Goal: Information Seeking & Learning: Learn about a topic

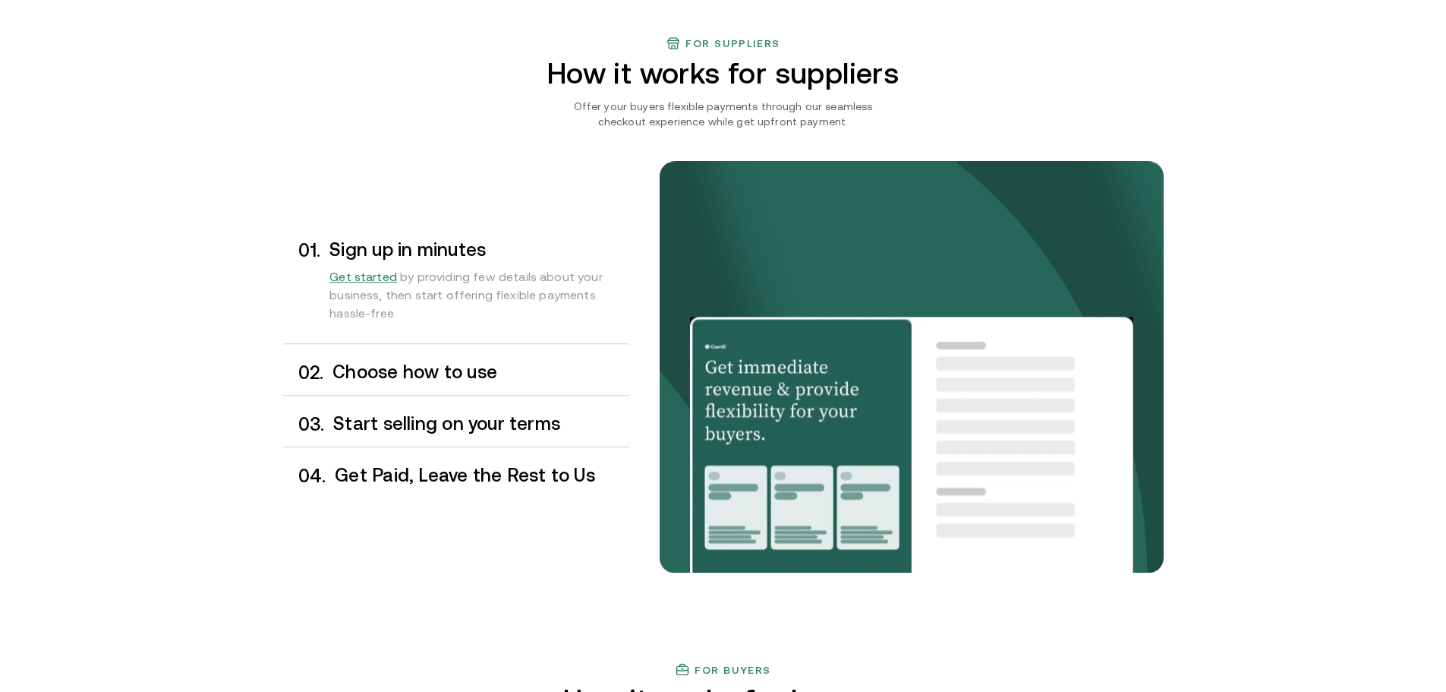
scroll to position [1290, 0]
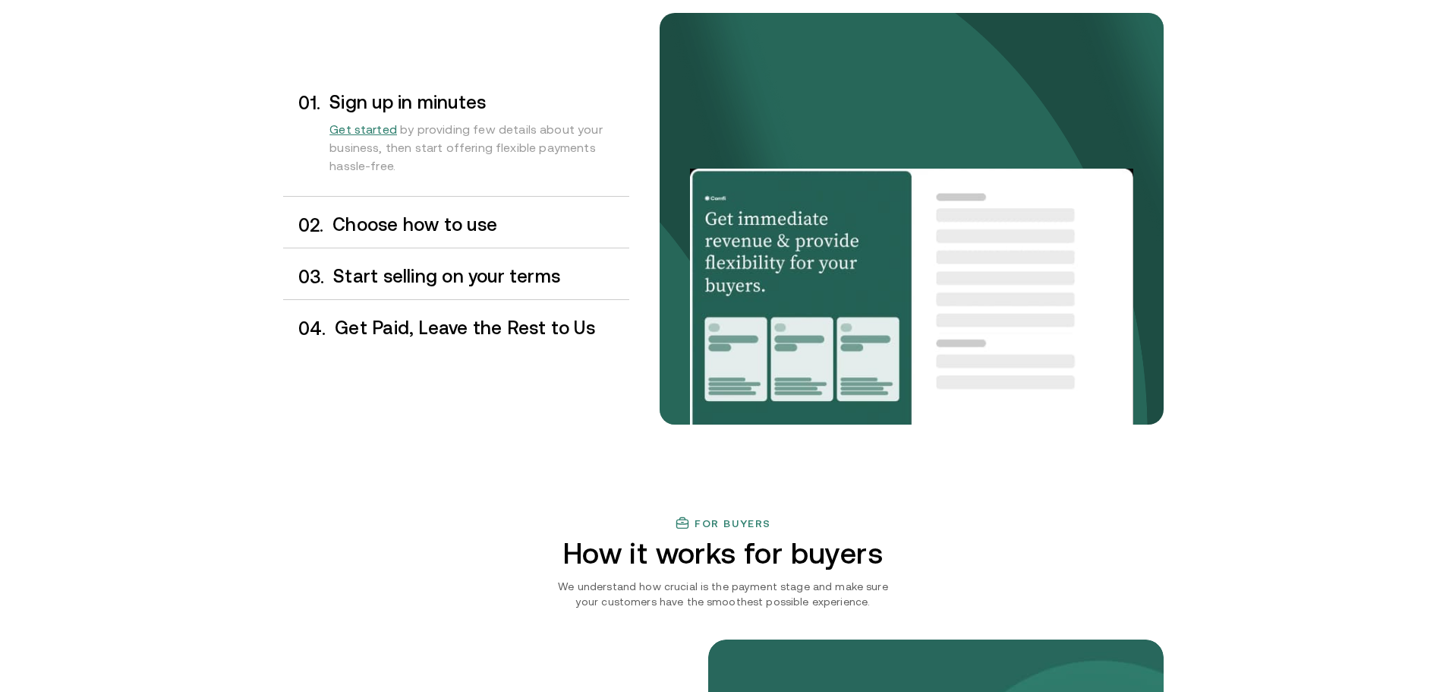
click at [417, 225] on h3 "Choose how to use" at bounding box center [480, 225] width 296 height 20
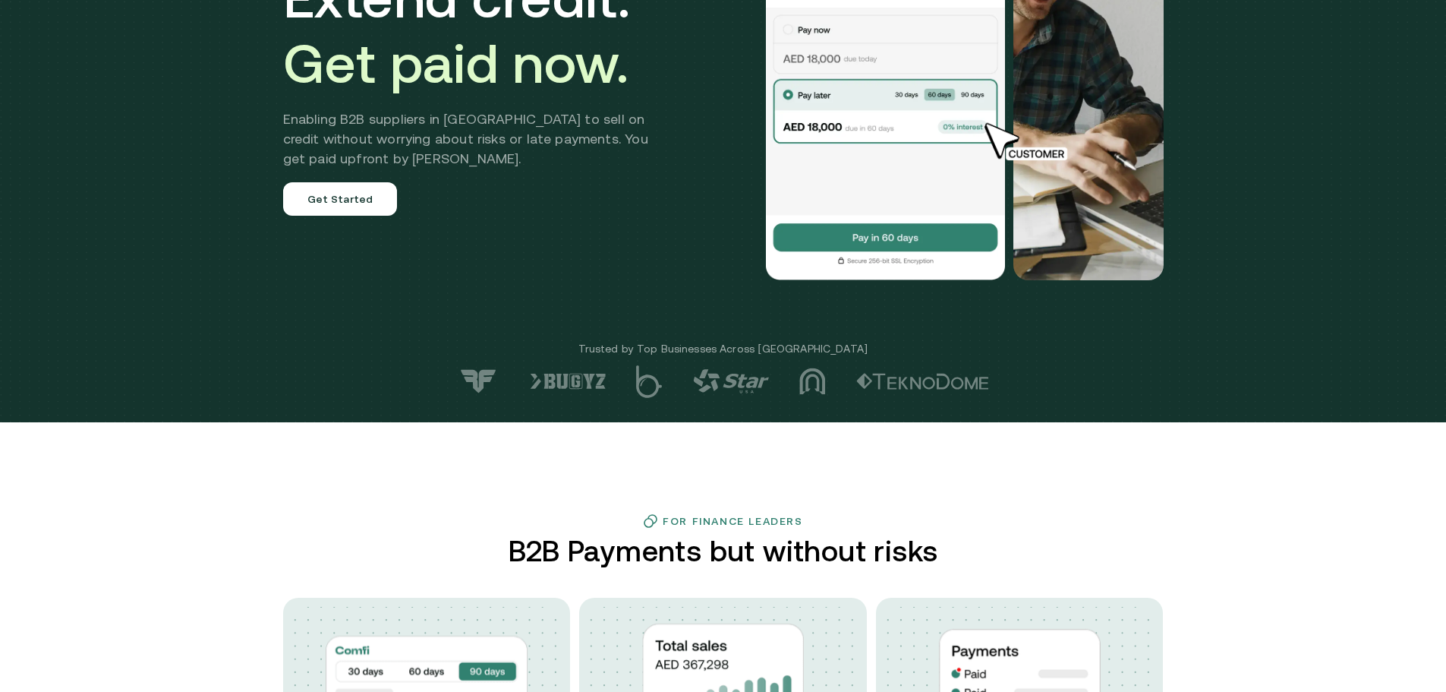
scroll to position [0, 0]
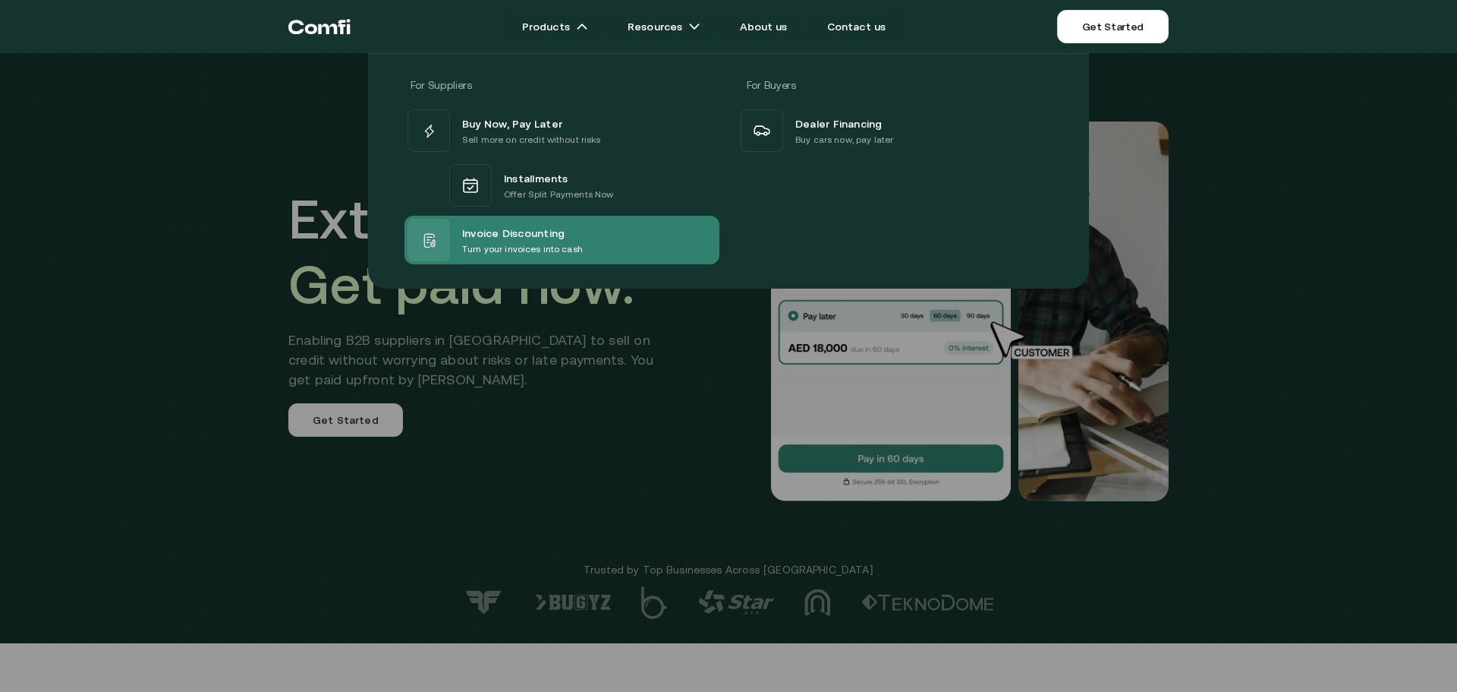
click at [480, 241] on span "Invoice Discounting" at bounding box center [513, 232] width 102 height 18
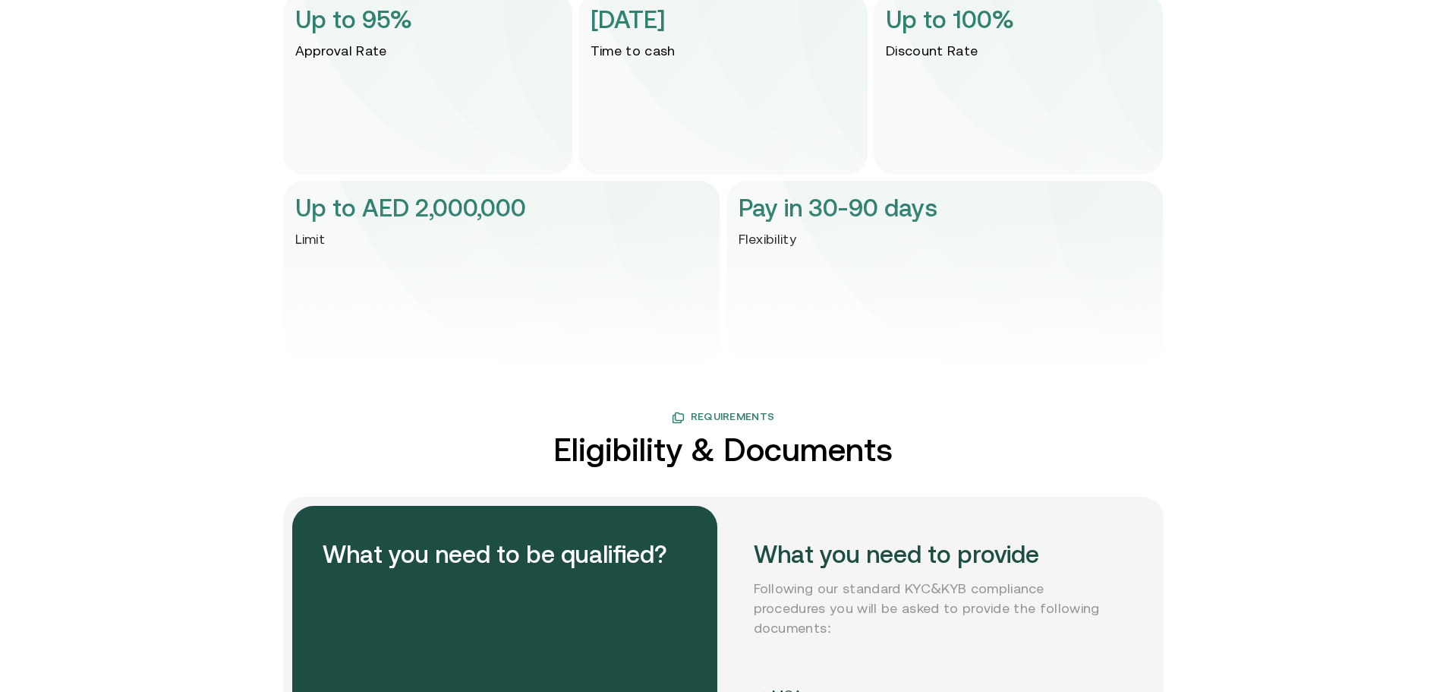
scroll to position [3264, 0]
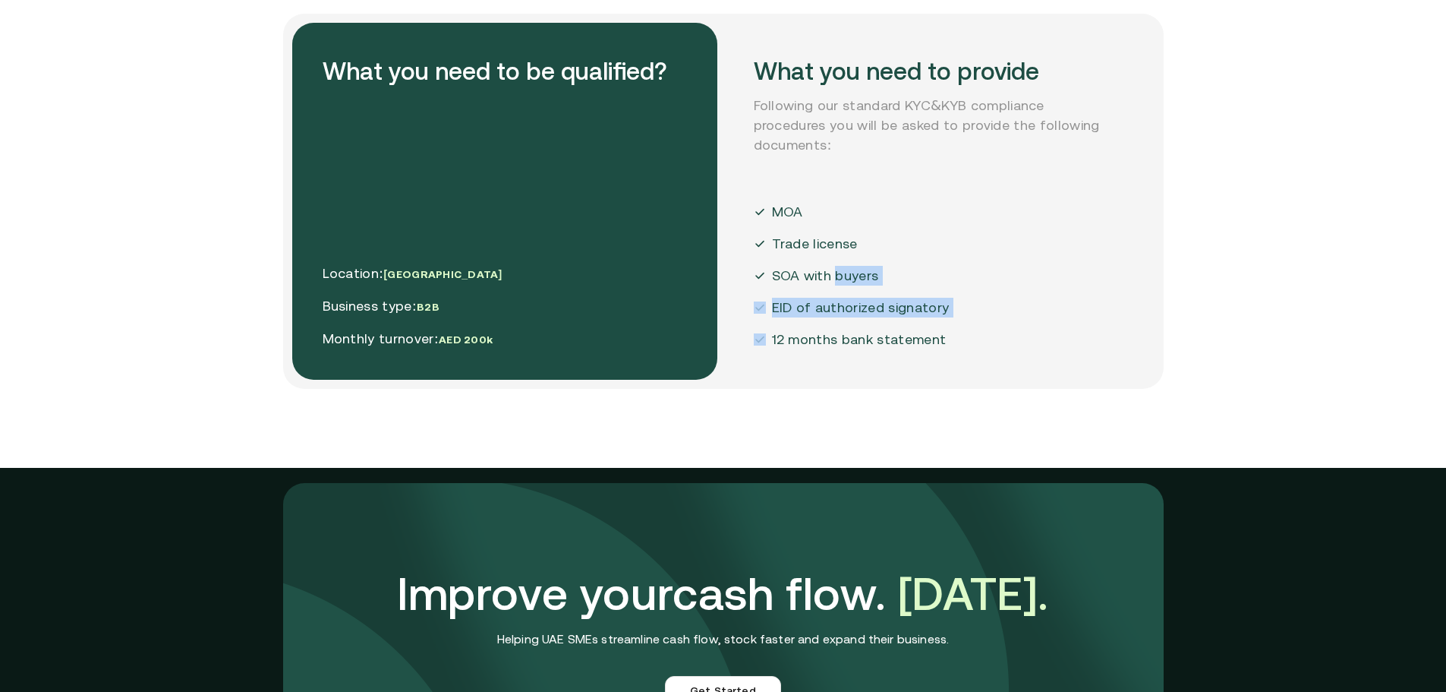
drag, startPoint x: 840, startPoint y: 269, endPoint x: 738, endPoint y: 391, distance: 158.4
click at [748, 377] on div "What you need to provide Following our standard KYC&KYB compliance procedures y…" at bounding box center [935, 201] width 425 height 357
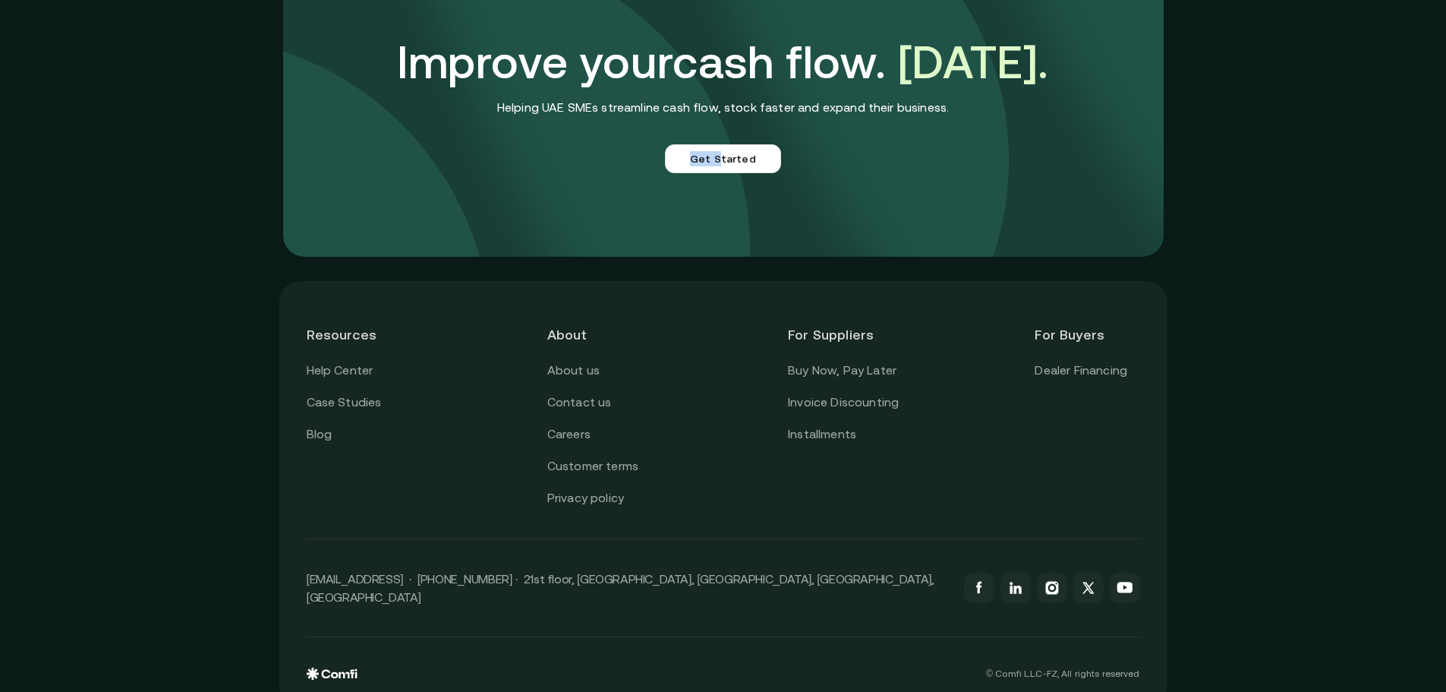
drag, startPoint x: 723, startPoint y: 228, endPoint x: 657, endPoint y: 268, distance: 77.6
click at [677, 256] on div "Improve your cash flow. Today. Helping UAE SMEs streamline cash flow, stock fas…" at bounding box center [723, 103] width 881 height 305
click at [578, 496] on link "Privacy policy" at bounding box center [585, 498] width 77 height 20
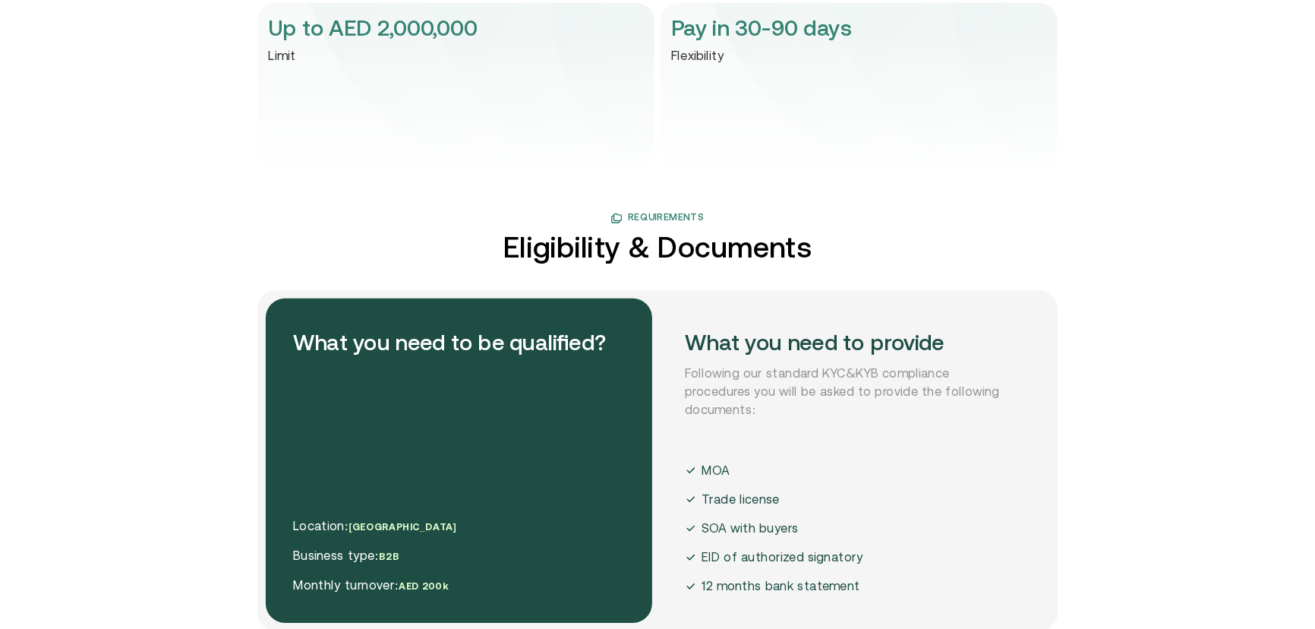
scroll to position [3416, 0]
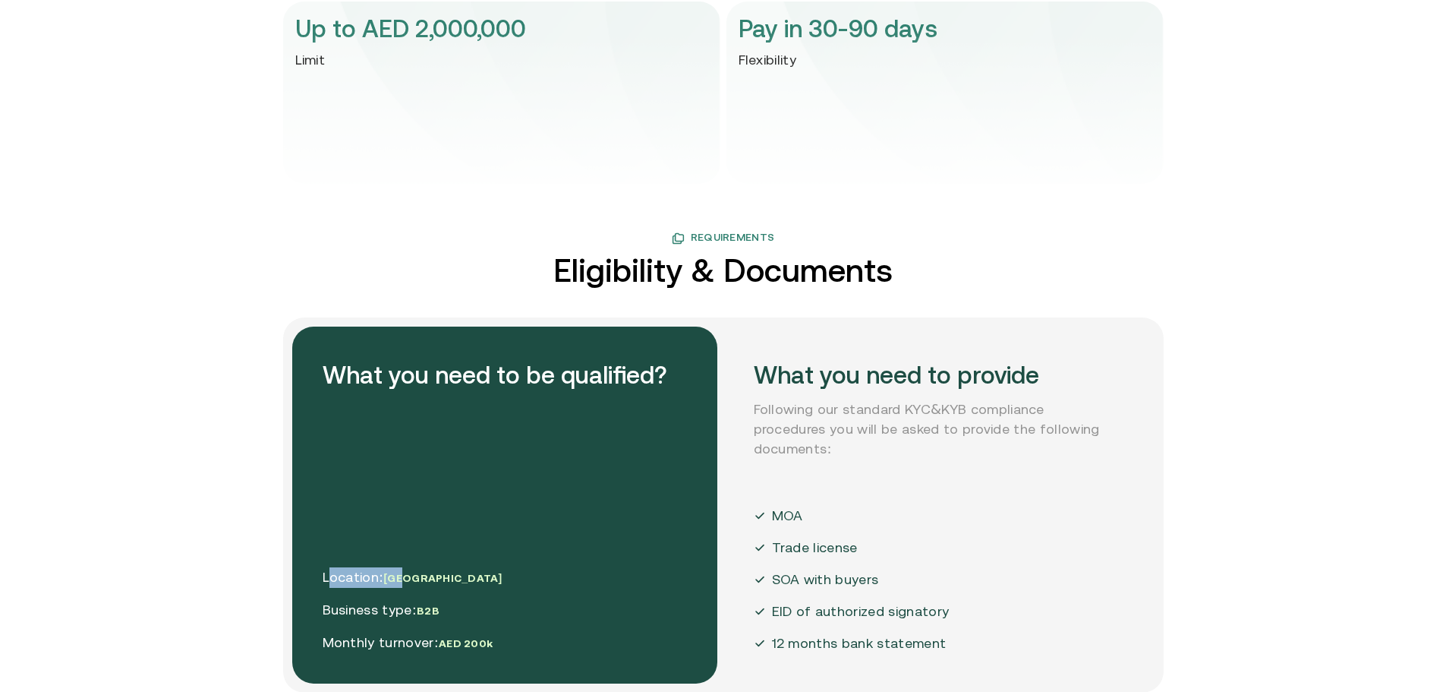
drag, startPoint x: 367, startPoint y: 515, endPoint x: 343, endPoint y: 547, distance: 40.2
click at [341, 544] on div "What you need to be qualified? Location: UAE Business type: B2B Monthly turnove…" at bounding box center [504, 504] width 425 height 357
click at [342, 581] on p "Location: UAE" at bounding box center [413, 577] width 180 height 20
click at [358, 487] on div "What you need to be qualified? Location: UAE Business type: B2B Monthly turnove…" at bounding box center [504, 504] width 425 height 357
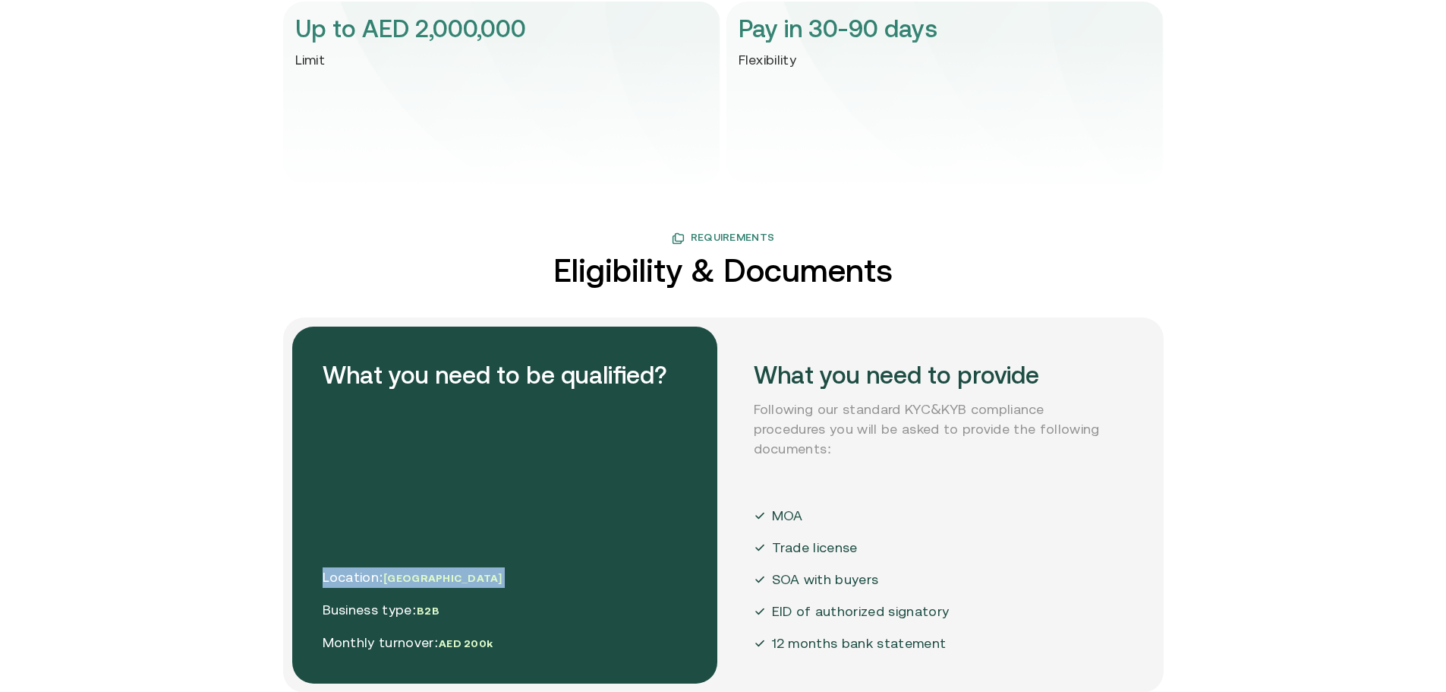
drag, startPoint x: 358, startPoint y: 487, endPoint x: 377, endPoint y: 483, distance: 18.6
click at [359, 487] on div "What you need to be qualified? Location: UAE Business type: B2B Monthly turnove…" at bounding box center [504, 504] width 425 height 357
click at [375, 502] on div "What you need to be qualified? Location: UAE Business type: B2B Monthly turnove…" at bounding box center [504, 504] width 425 height 357
click at [377, 501] on div "What you need to be qualified? Location: UAE Business type: B2B Monthly turnove…" at bounding box center [504, 504] width 425 height 357
drag, startPoint x: 490, startPoint y: 643, endPoint x: 464, endPoint y: 643, distance: 26.6
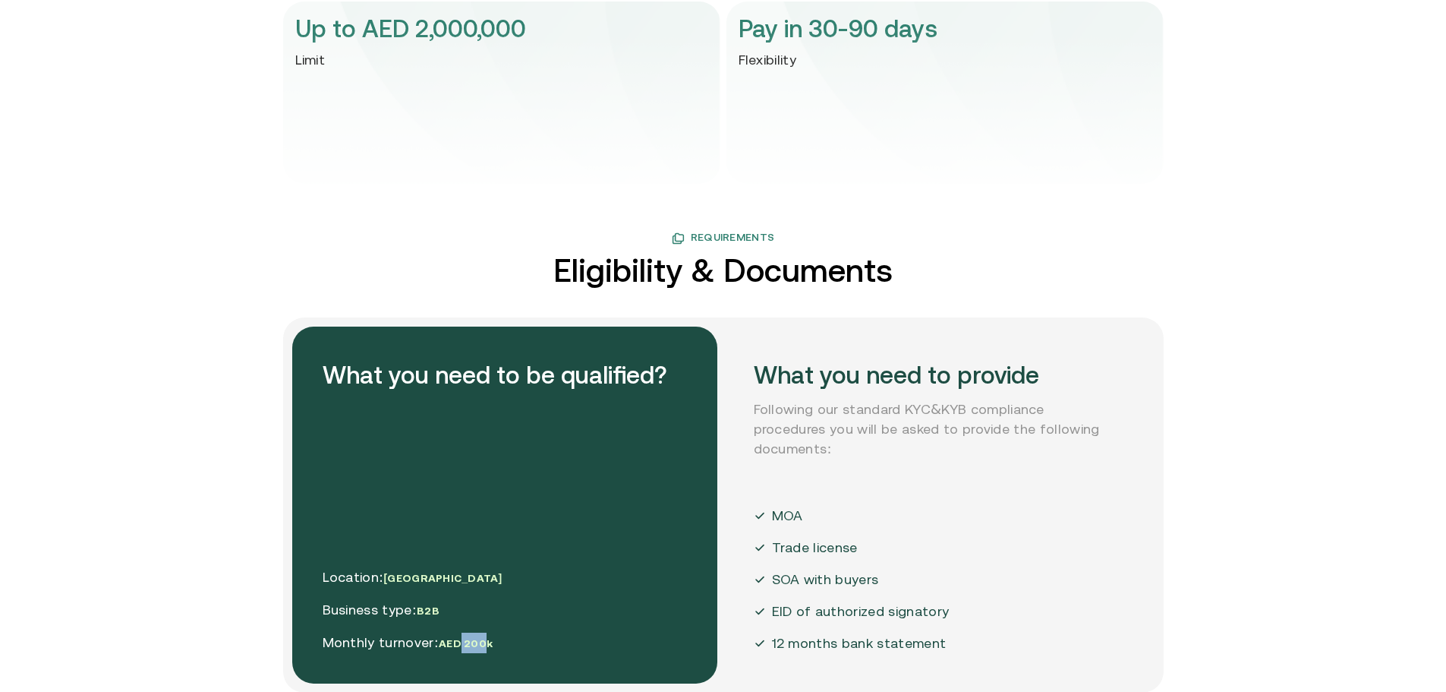
click at [464, 643] on span "AED 200k" at bounding box center [466, 643] width 54 height 12
click at [425, 636] on p "Monthly turnover: AED 200k" at bounding box center [413, 642] width 180 height 20
click at [399, 370] on h2 "What you need to be qualified?" at bounding box center [495, 375] width 345 height 36
click at [398, 370] on h2 "What you need to be qualified?" at bounding box center [495, 375] width 345 height 36
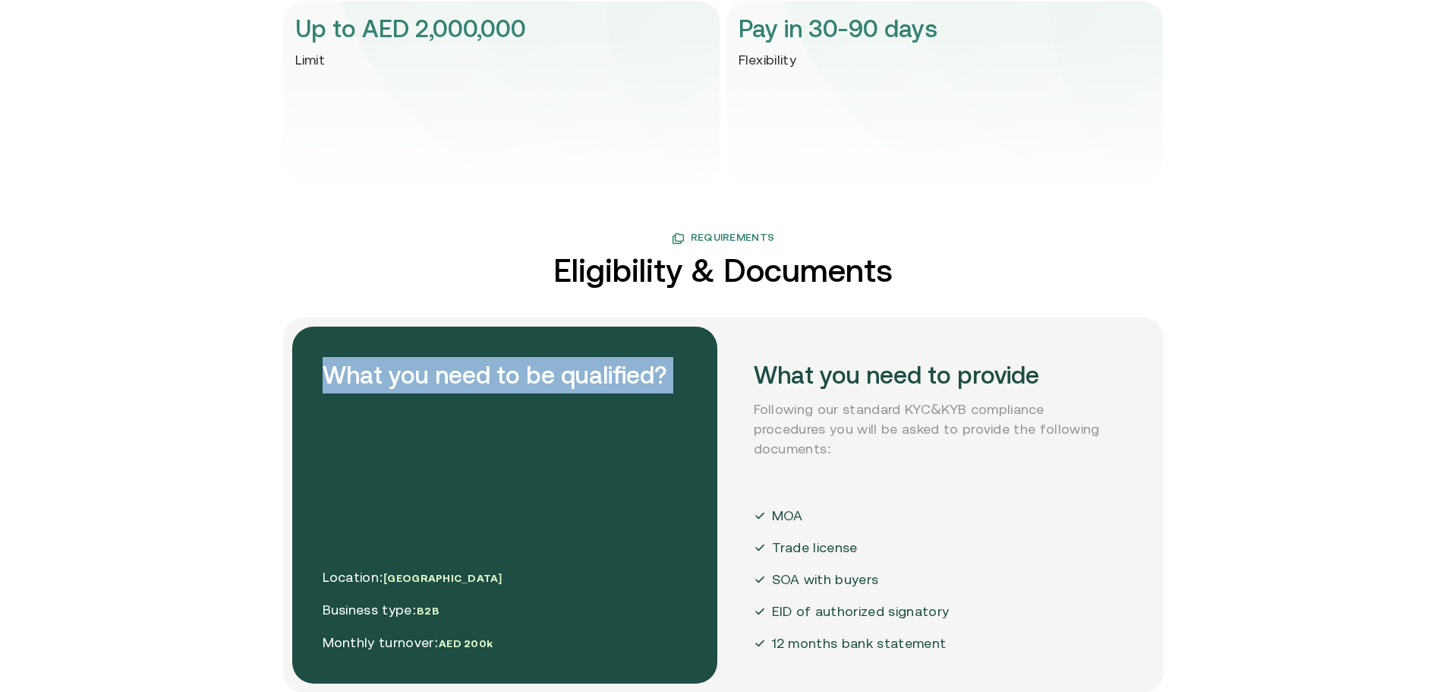
drag, startPoint x: 398, startPoint y: 370, endPoint x: 555, endPoint y: 392, distance: 158.7
click at [398, 370] on h2 "What you need to be qualified?" at bounding box center [495, 375] width 345 height 36
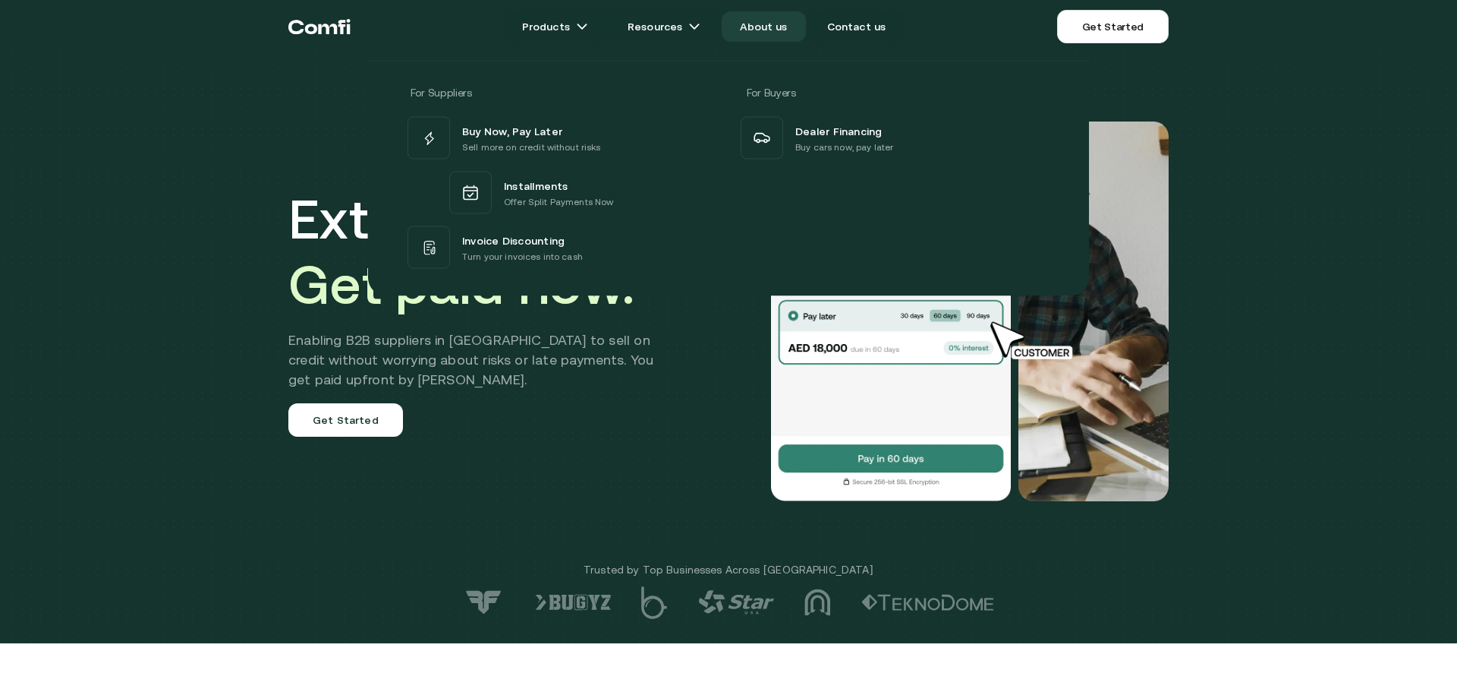
click at [769, 35] on link "About us" at bounding box center [763, 26] width 83 height 30
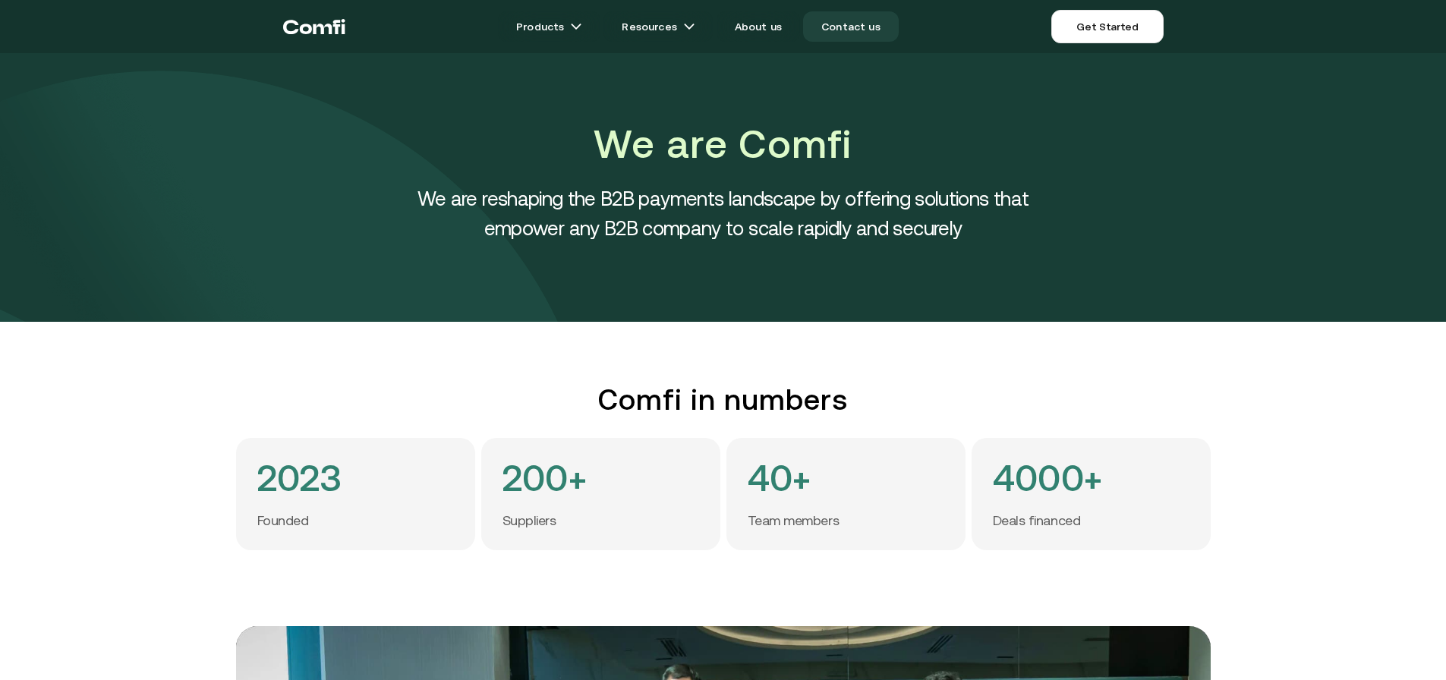
click at [832, 31] on link "Contact us" at bounding box center [851, 26] width 96 height 30
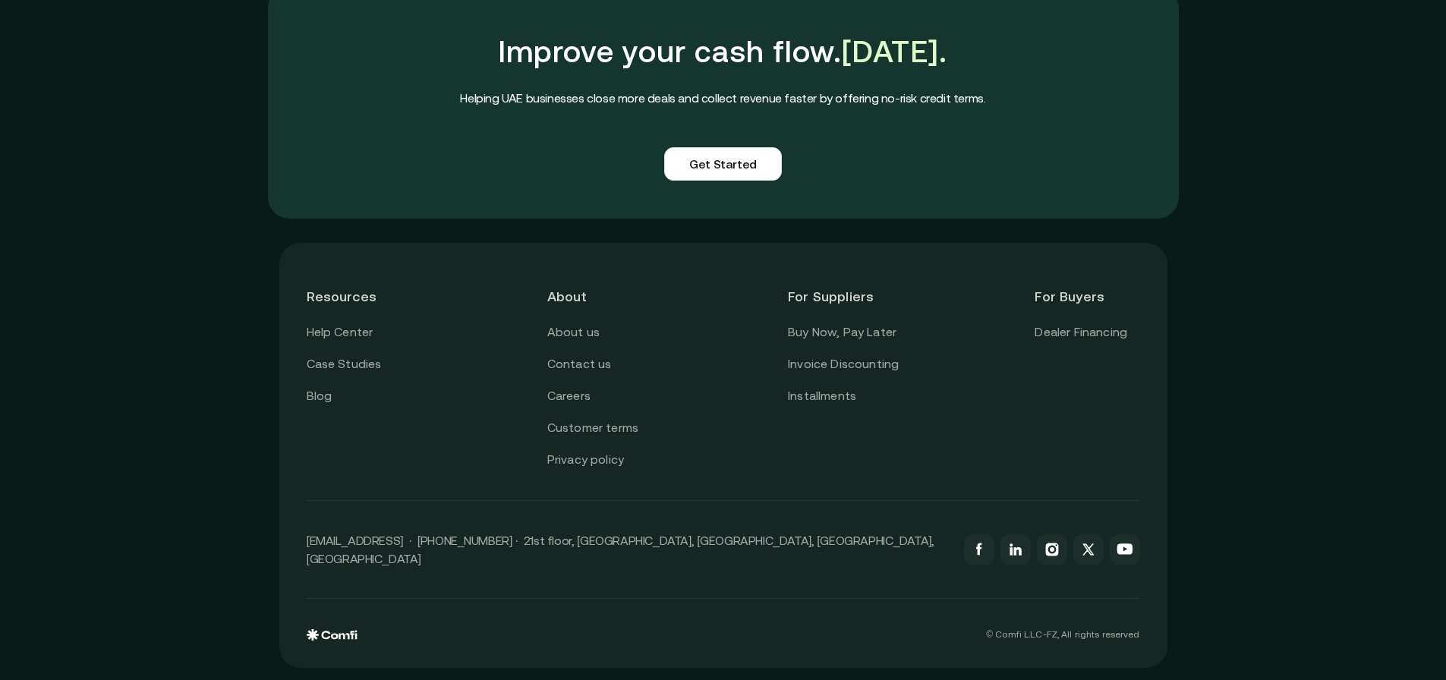
scroll to position [1282, 0]
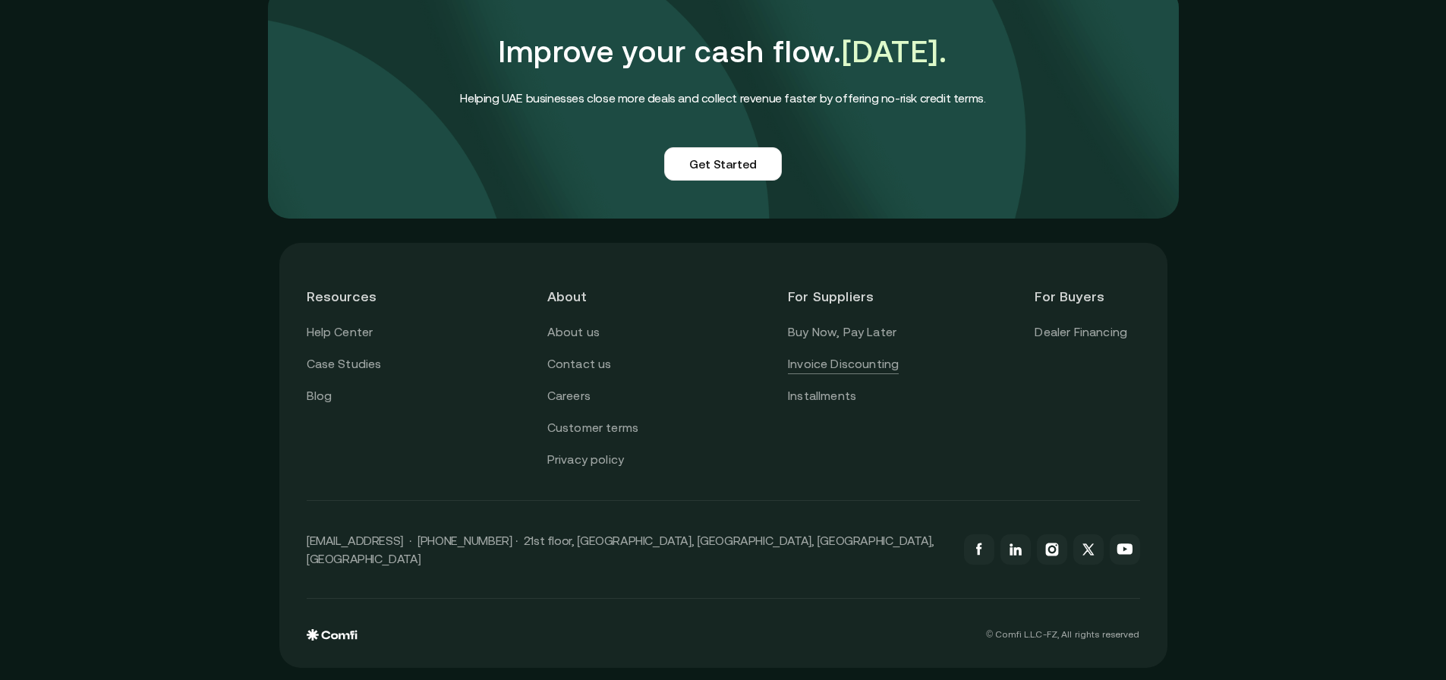
click at [840, 361] on link "Invoice Discounting" at bounding box center [843, 364] width 111 height 20
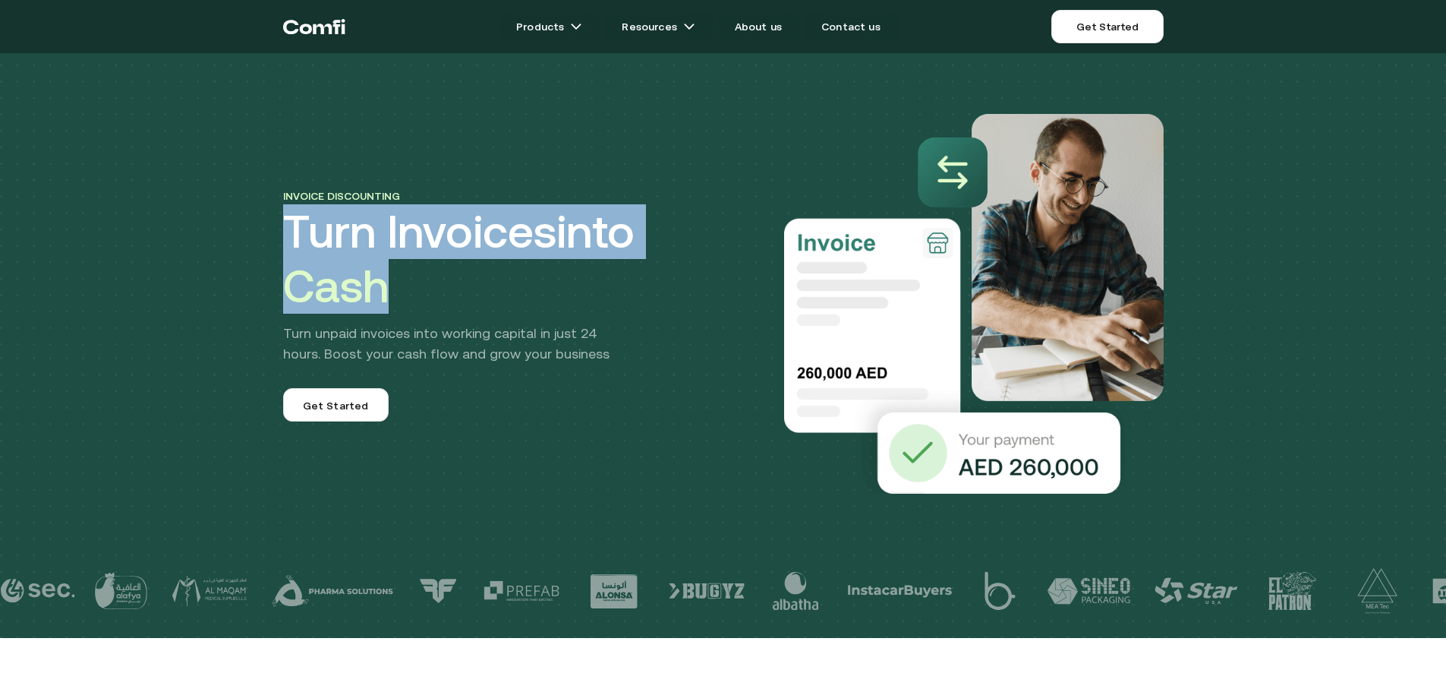
drag, startPoint x: 416, startPoint y: 280, endPoint x: 262, endPoint y: 244, distance: 158.2
click at [260, 239] on div "Invoice discounting Turn Invoices into Cash Turn unpaid invoices into working c…" at bounding box center [723, 319] width 1446 height 638
click at [251, 252] on div "Invoice discounting Turn Invoices into Cash Turn unpaid invoices into working c…" at bounding box center [723, 319] width 1446 height 638
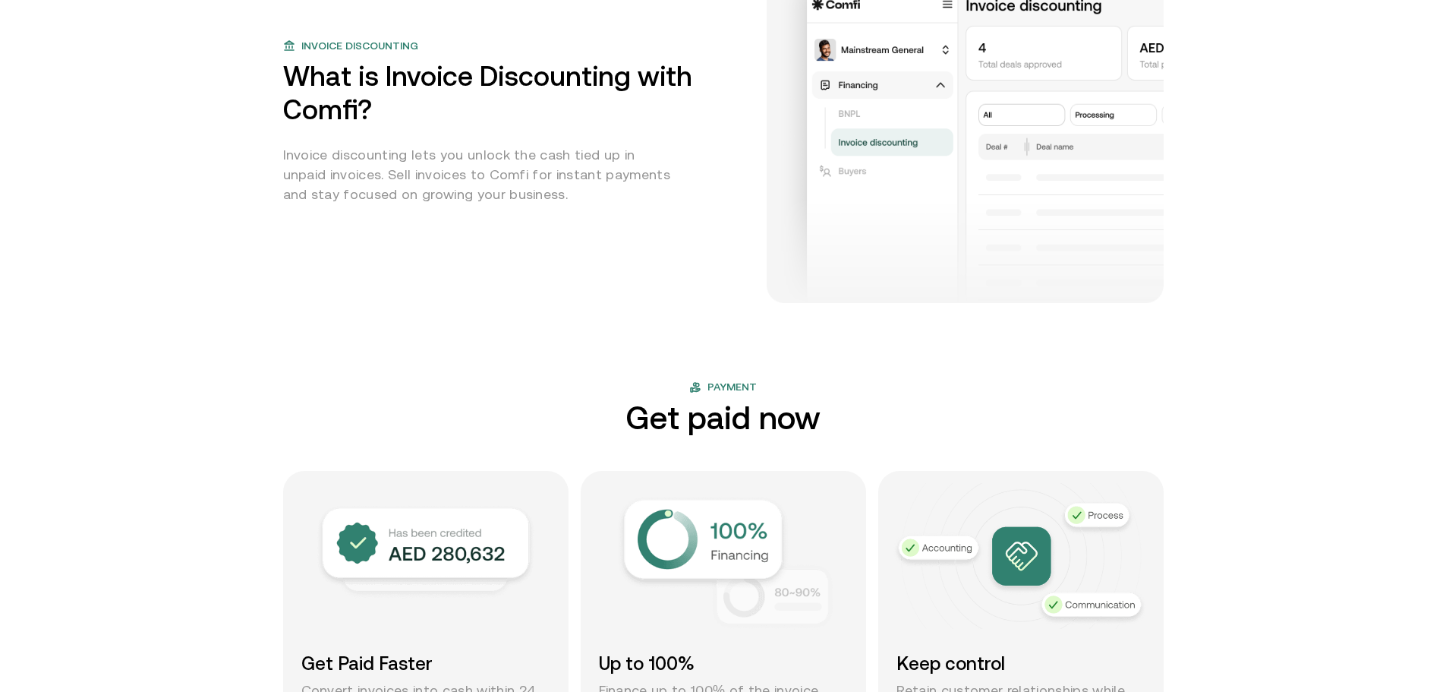
scroll to position [1063, 0]
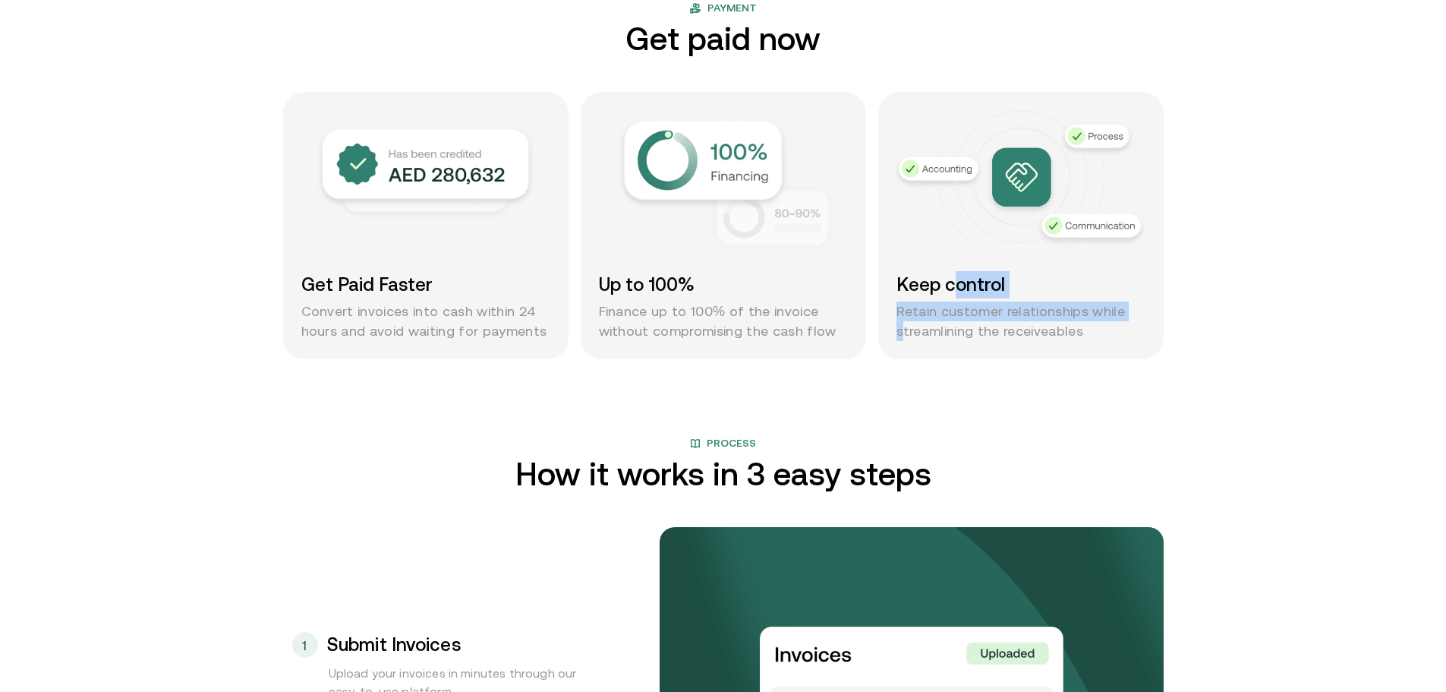
drag, startPoint x: 959, startPoint y: 288, endPoint x: 882, endPoint y: 338, distance: 91.2
click at [908, 326] on div "Keep control Retain customer relationships while streamlining the receiveables" at bounding box center [1020, 306] width 249 height 70
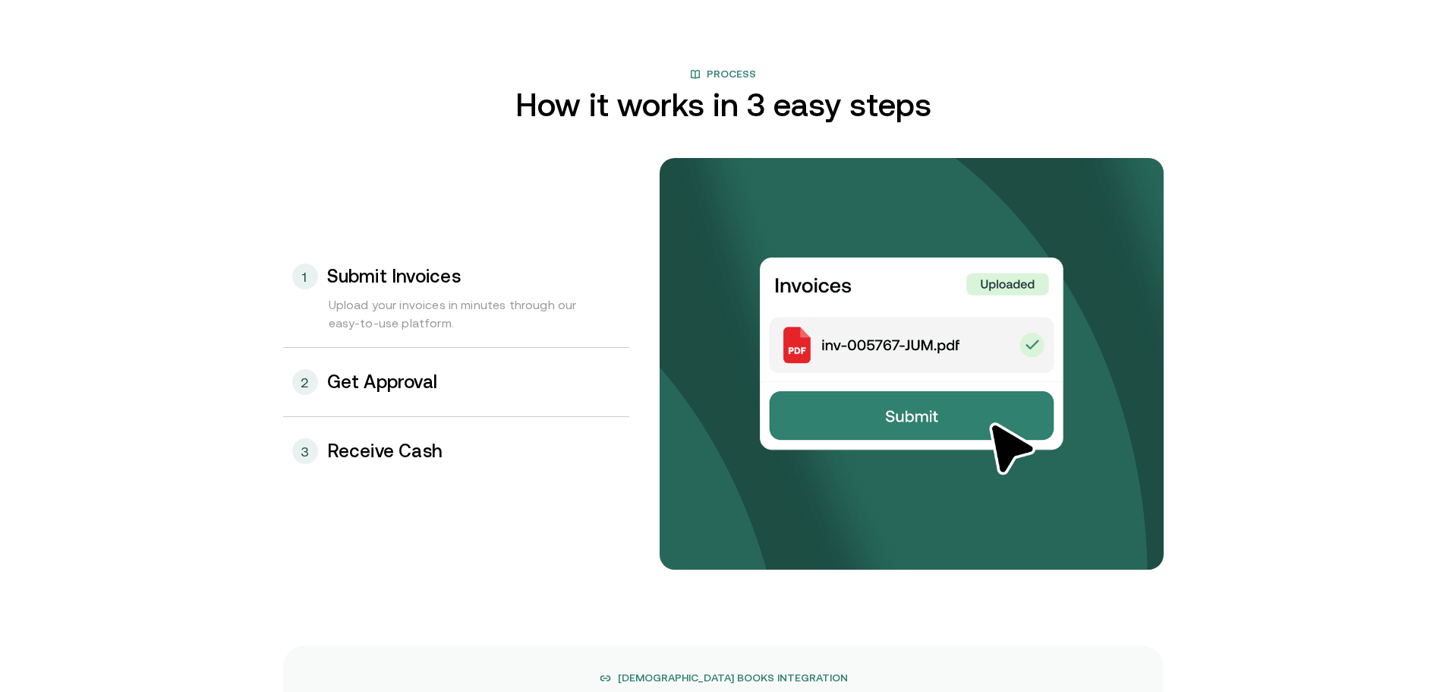
scroll to position [1518, 0]
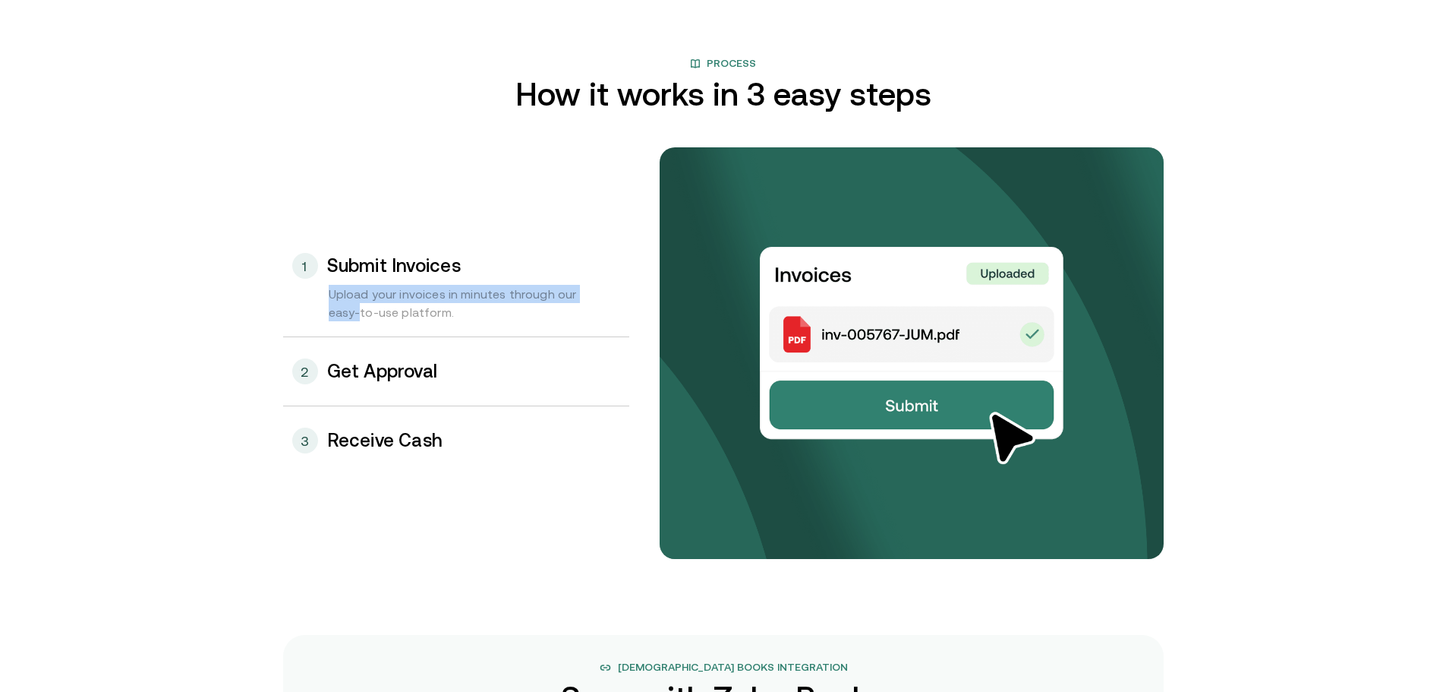
drag, startPoint x: 307, startPoint y: 298, endPoint x: 332, endPoint y: 301, distance: 25.2
click at [312, 302] on div "Upload your invoices in minutes through our easy-to-use platform." at bounding box center [456, 311] width 346 height 52
click at [382, 362] on h3 "Get Approval" at bounding box center [382, 371] width 111 height 20
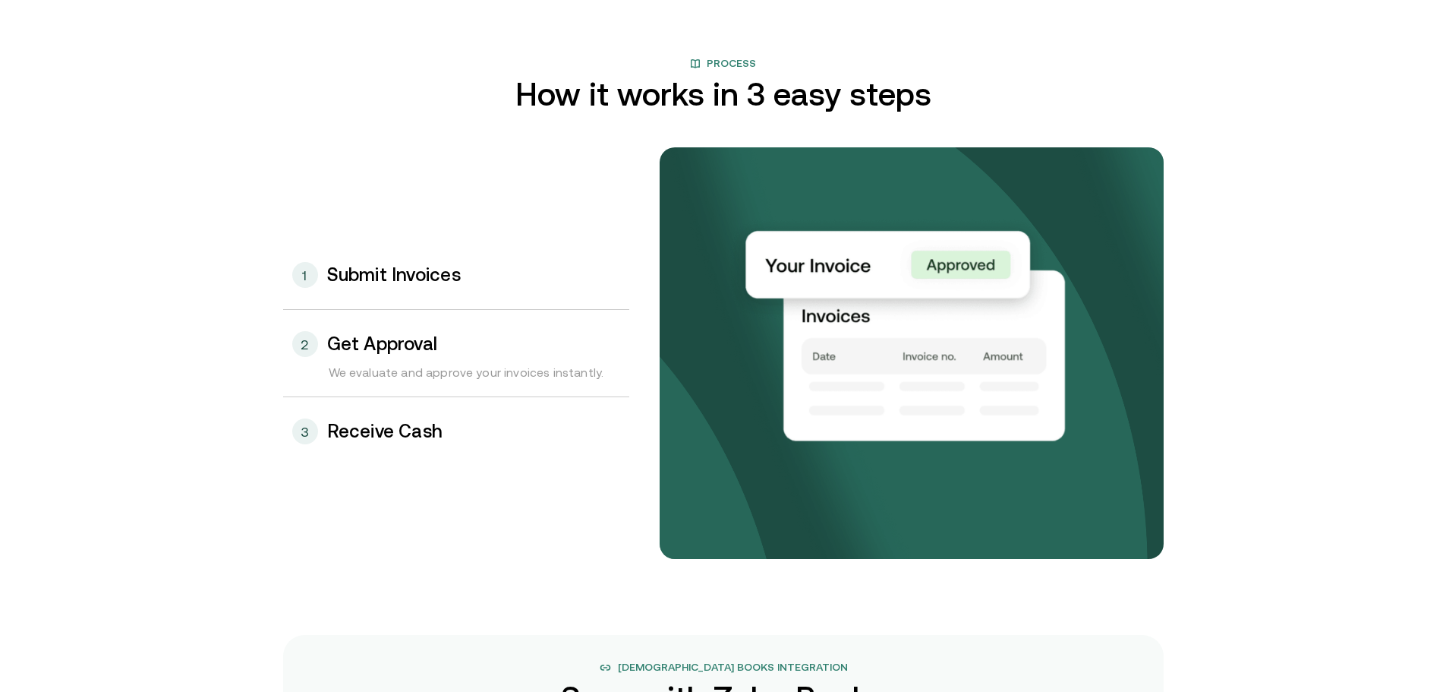
click at [351, 423] on h3 "Receive Cash" at bounding box center [385, 431] width 116 height 20
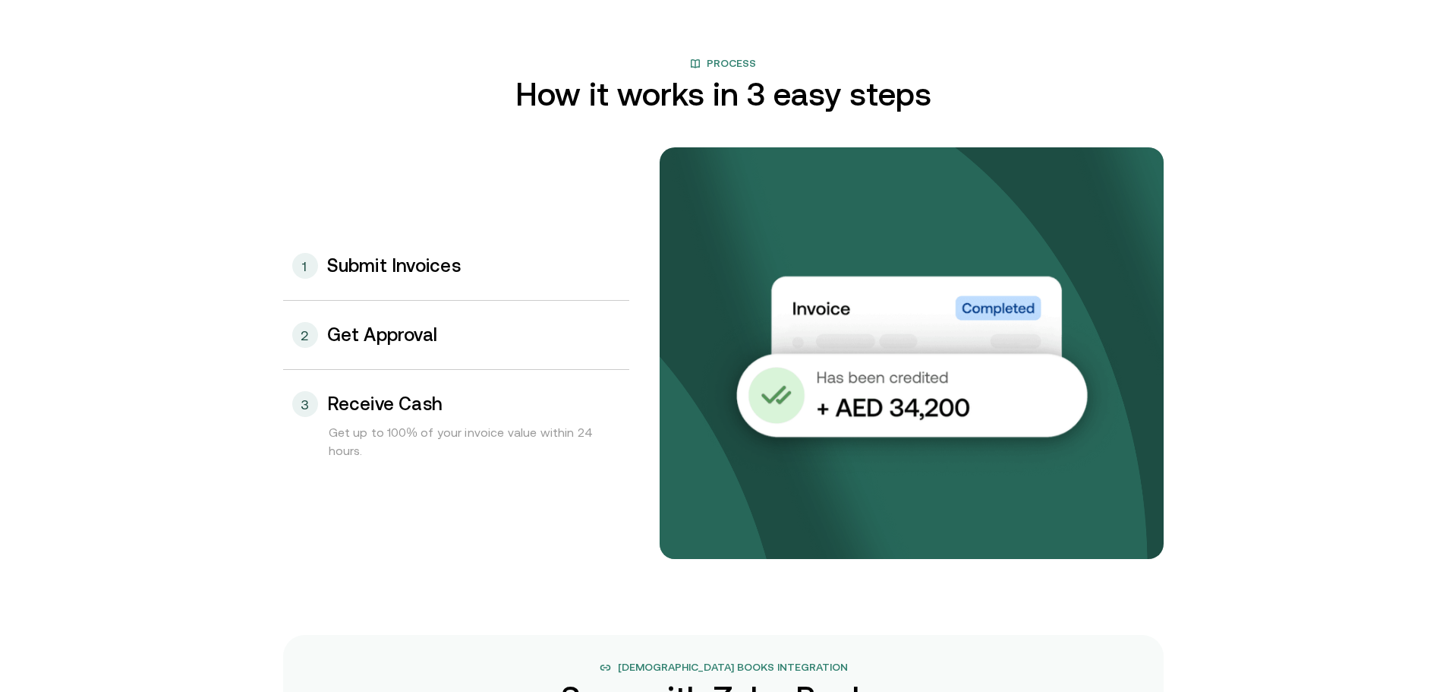
click at [366, 345] on div "2 Get Approval" at bounding box center [456, 335] width 346 height 68
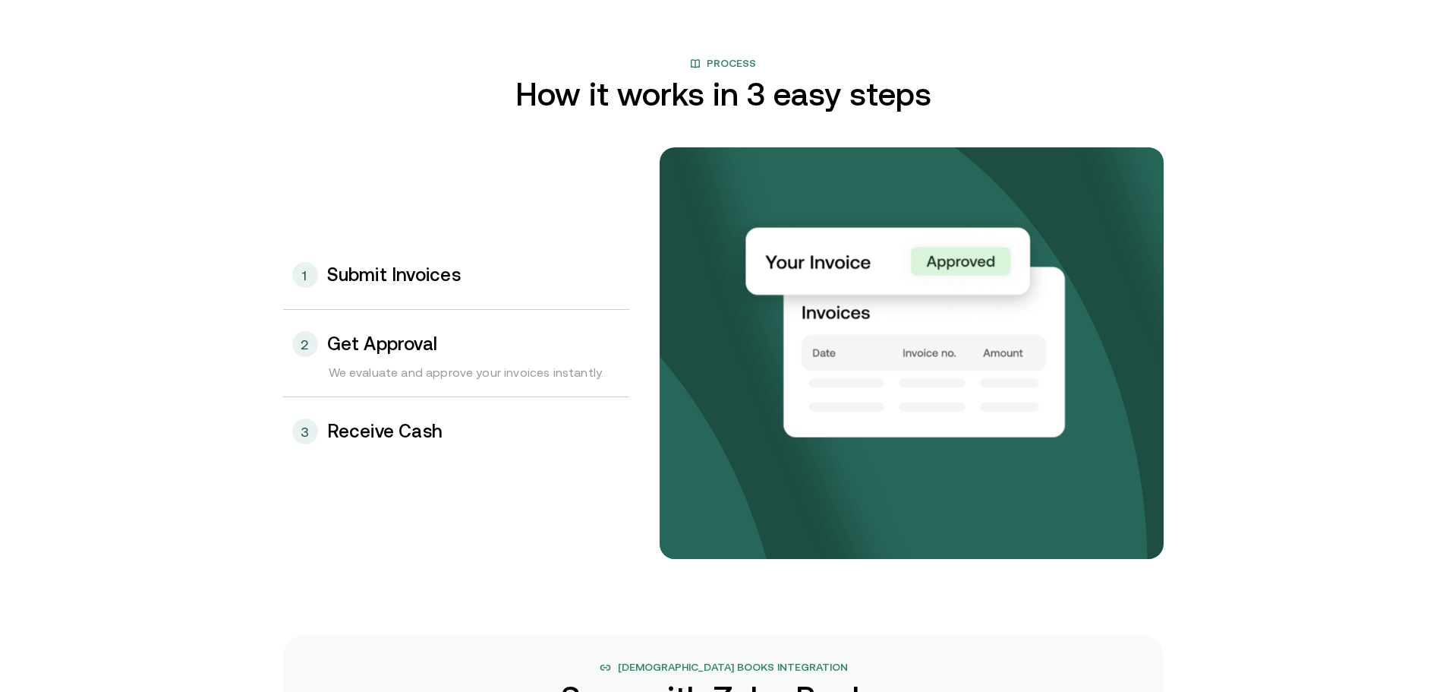
click at [364, 274] on h3 "Submit Invoices" at bounding box center [394, 275] width 134 height 20
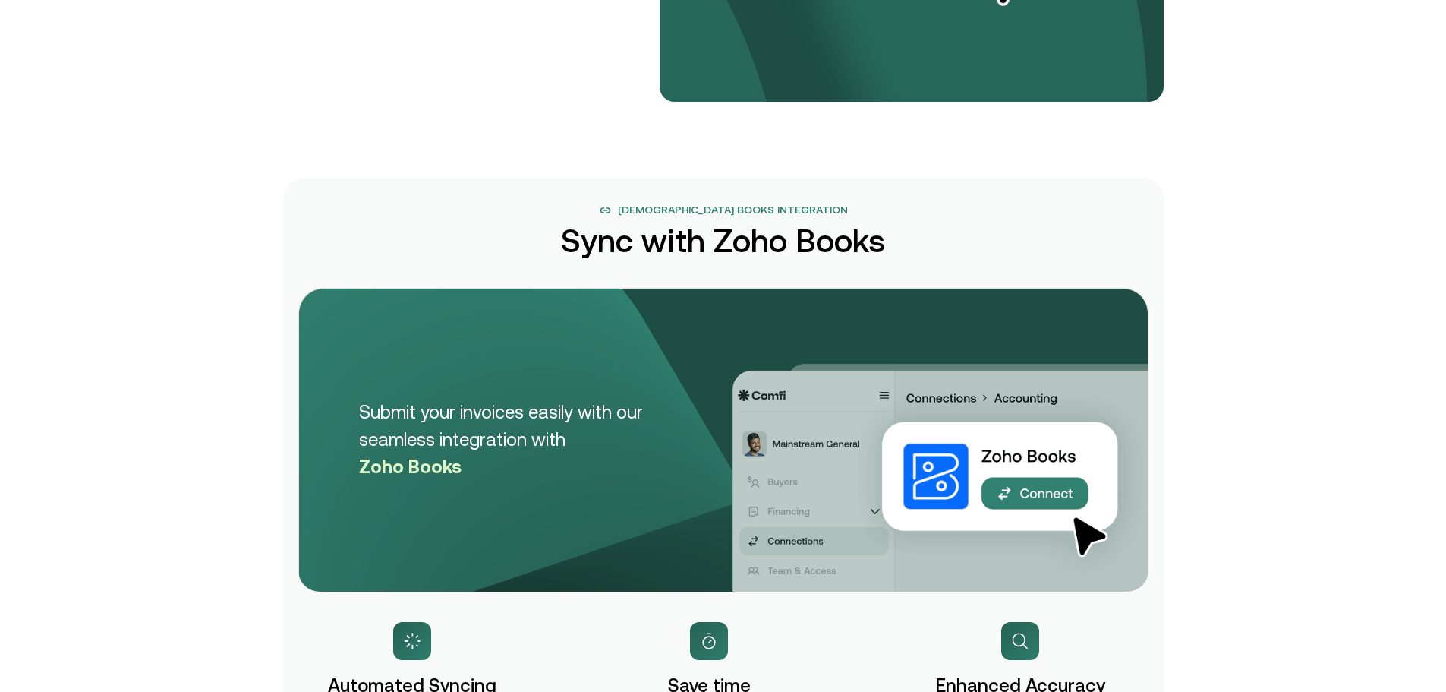
scroll to position [2050, 0]
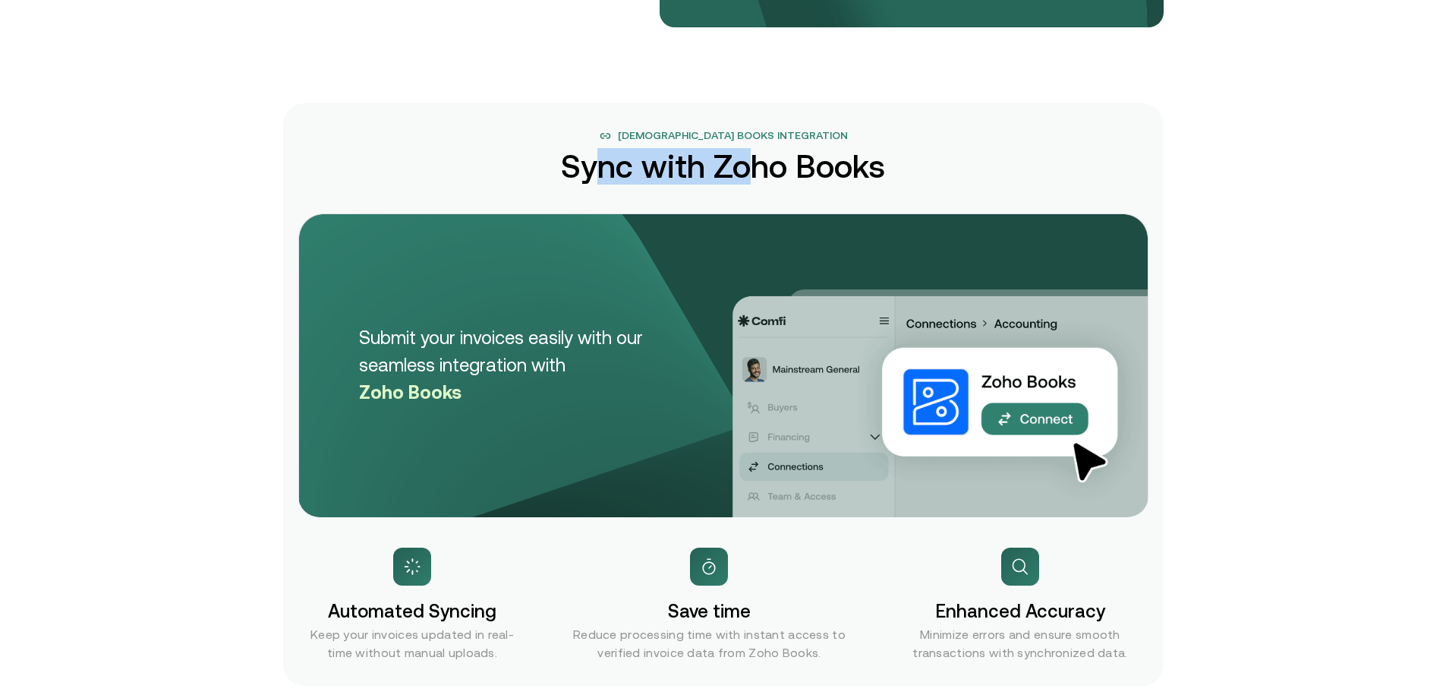
drag, startPoint x: 758, startPoint y: 162, endPoint x: 603, endPoint y: 183, distance: 155.5
click at [603, 183] on h2 "Sync with Zoho Books" at bounding box center [723, 166] width 324 height 33
click at [853, 191] on div "Zoho Books Integration Sync with Zoho Books Submit your invoices easily with ou…" at bounding box center [723, 394] width 881 height 582
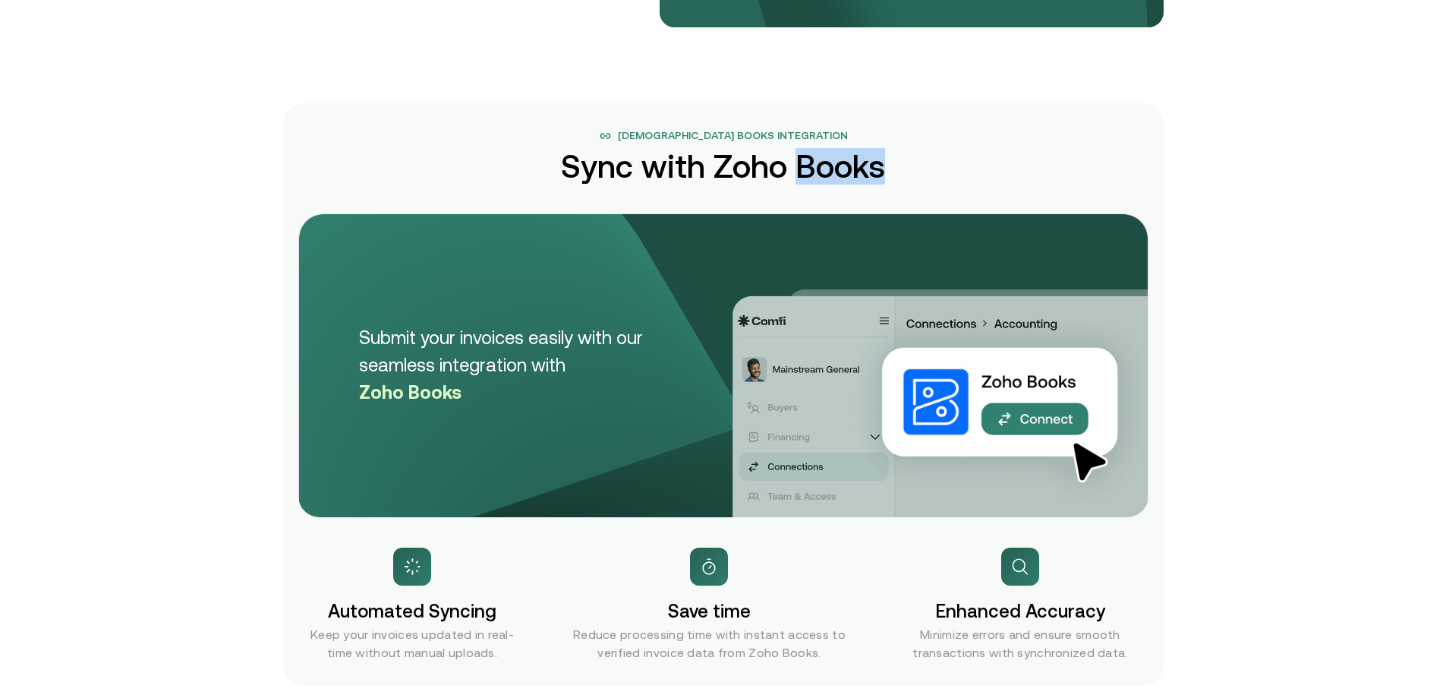
click at [852, 191] on div "Zoho Books Integration Sync with Zoho Books Submit your invoices easily with ou…" at bounding box center [723, 394] width 881 height 582
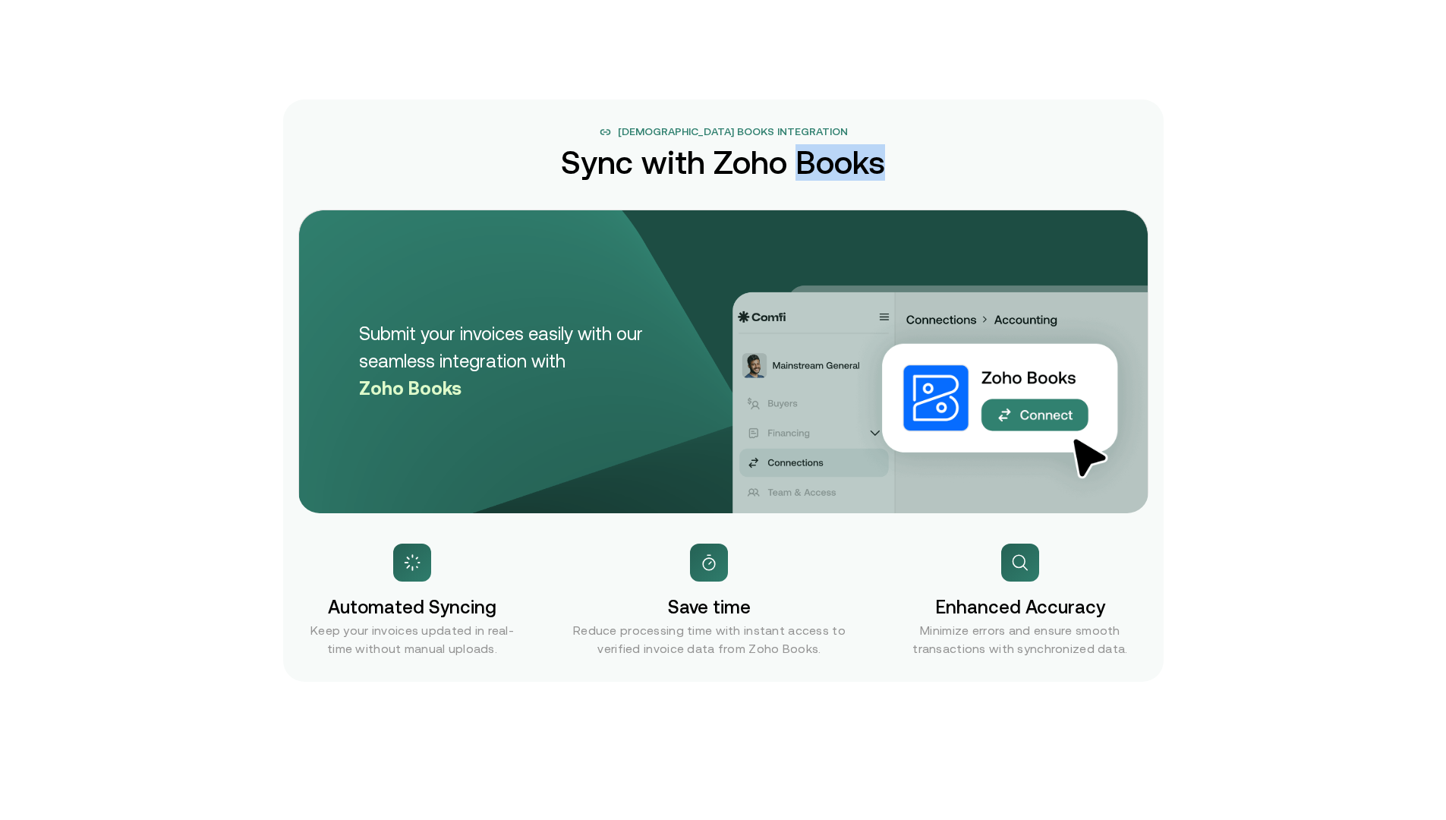
scroll to position [2201, 0]
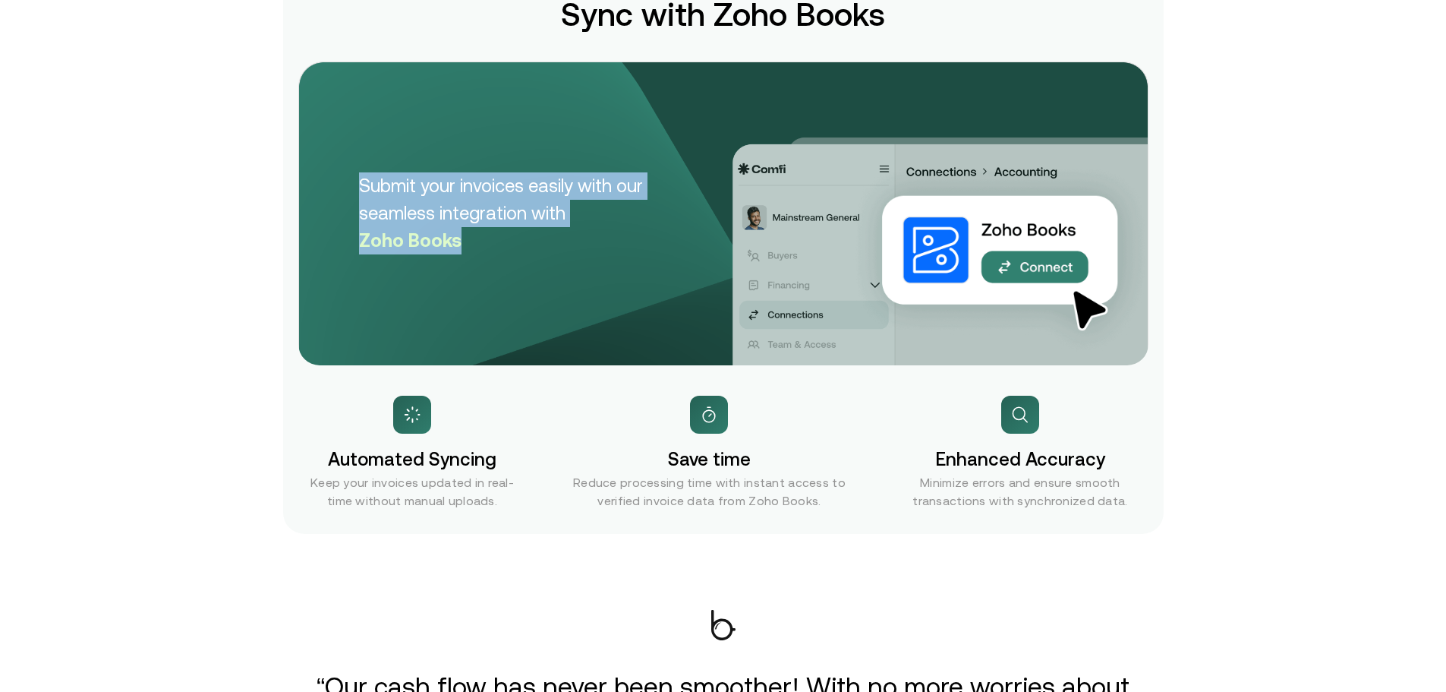
drag, startPoint x: 807, startPoint y: 208, endPoint x: 736, endPoint y: 254, distance: 85.1
click at [736, 254] on div "Submit your invoices easily with our seamless integration with Zoho Books" at bounding box center [723, 213] width 850 height 304
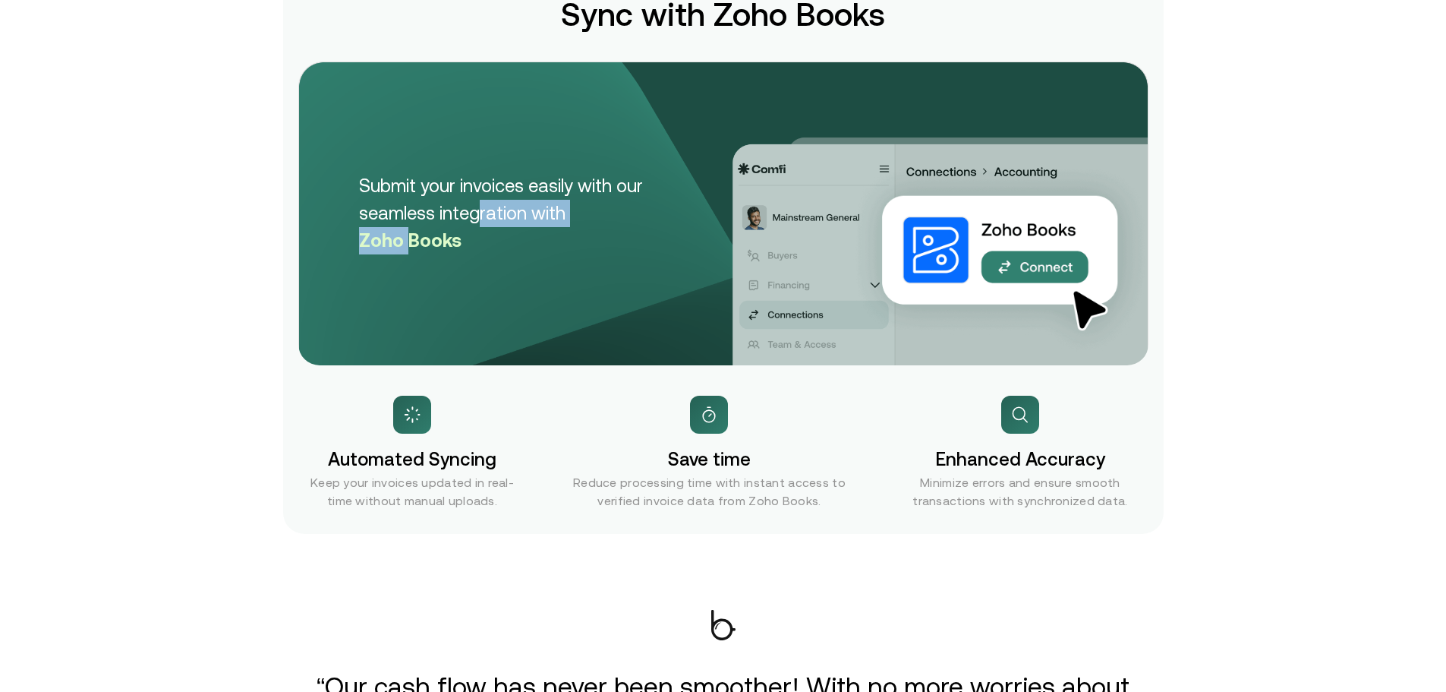
drag, startPoint x: 471, startPoint y: 222, endPoint x: 399, endPoint y: 252, distance: 78.2
click at [399, 252] on p "Submit your invoices easily with our seamless integration with Zoho Books" at bounding box center [534, 213] width 350 height 82
click at [509, 307] on div "Submit your invoices easily with our seamless integration with Zoho Books" at bounding box center [723, 213] width 850 height 304
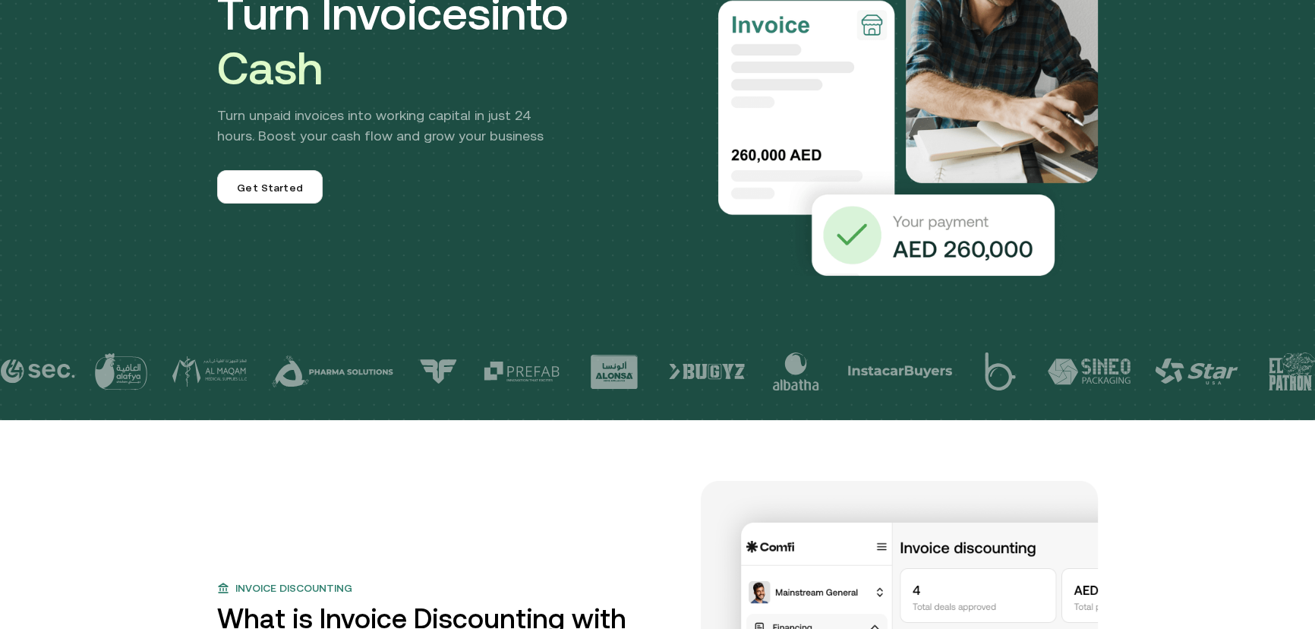
scroll to position [206, 0]
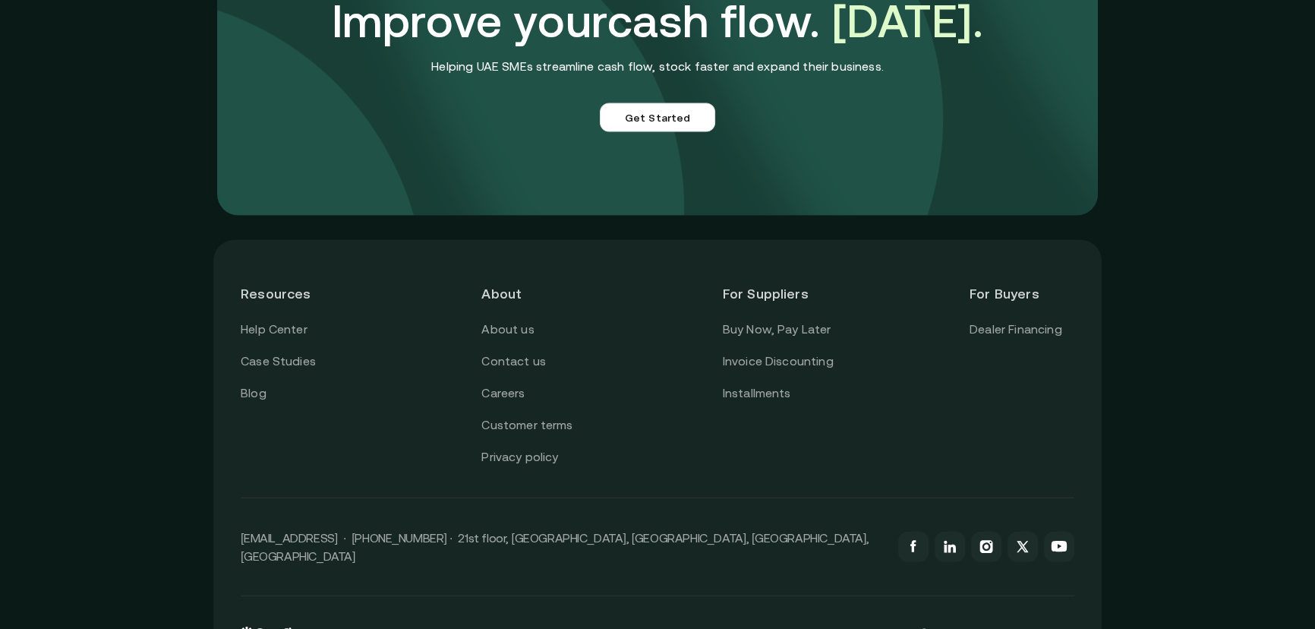
scroll to position [4322, 0]
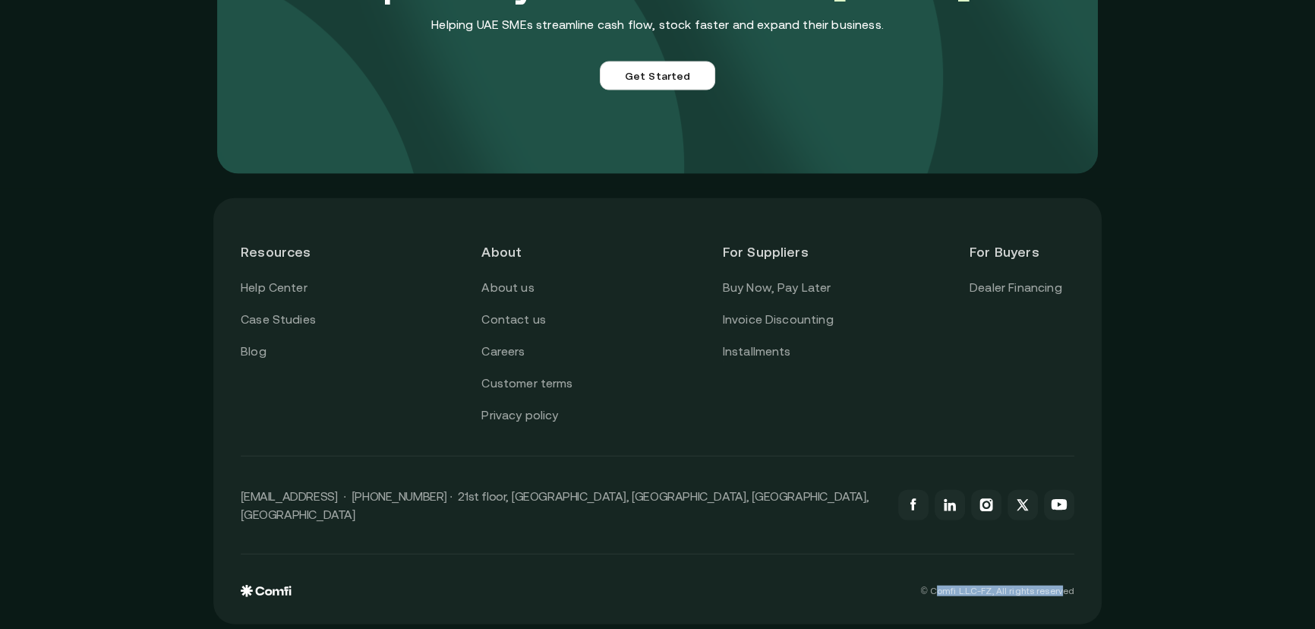
drag, startPoint x: 972, startPoint y: 585, endPoint x: 1112, endPoint y: 594, distance: 139.9
click at [1069, 585] on p "© Comfi L.L.C-FZ, All rights reserved" at bounding box center [997, 590] width 153 height 11
click at [1114, 594] on div "Resources Help Center Case Studies Blog About About us Contact us Careers Custo…" at bounding box center [657, 411] width 1315 height 450
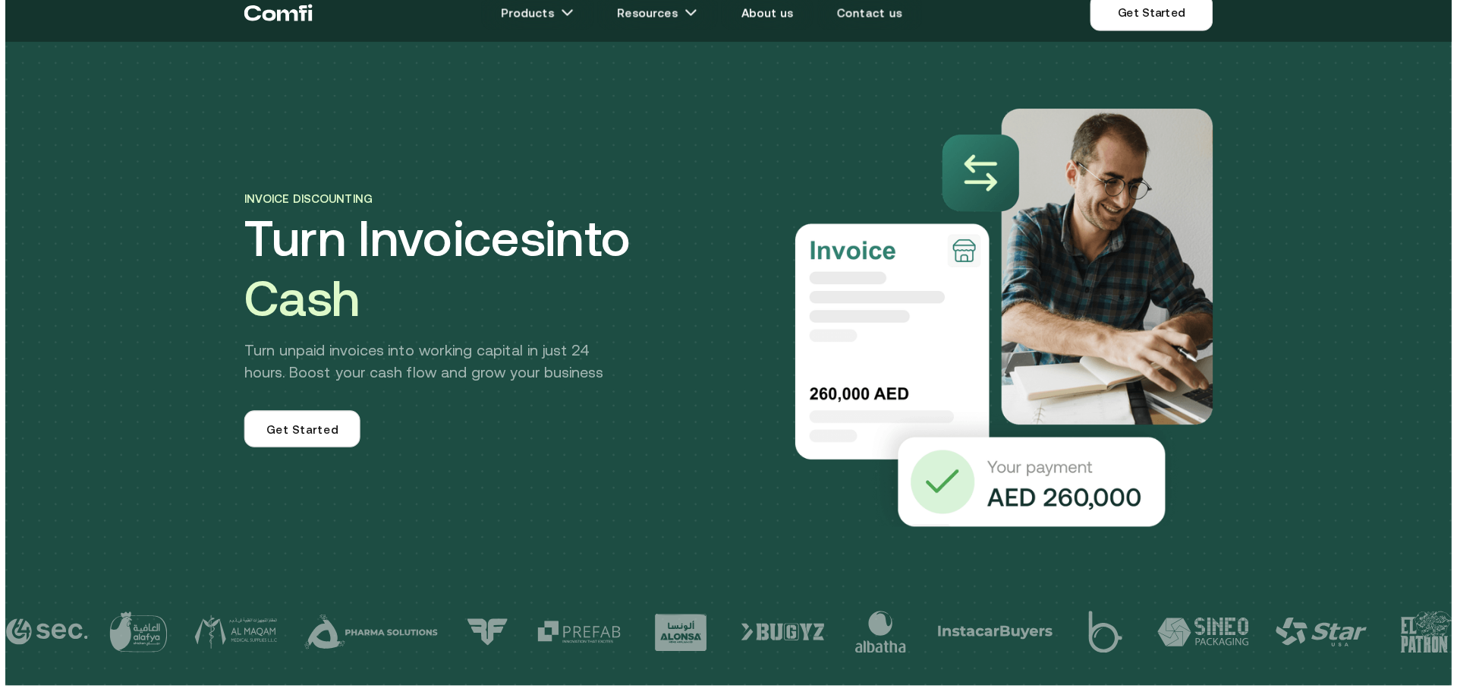
scroll to position [0, 0]
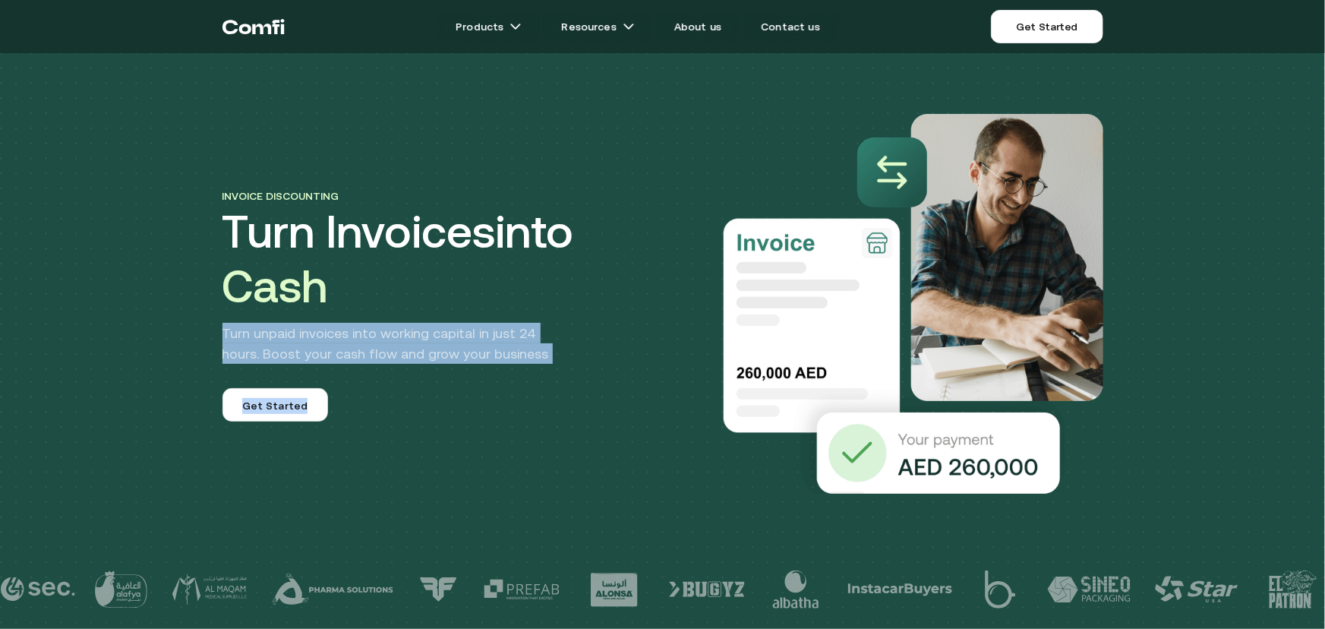
drag, startPoint x: 555, startPoint y: 299, endPoint x: 675, endPoint y: 366, distance: 137.3
click at [397, 384] on div "Invoice discounting Turn Invoices into Cash Turn unpaid invoices into working c…" at bounding box center [442, 303] width 440 height 235
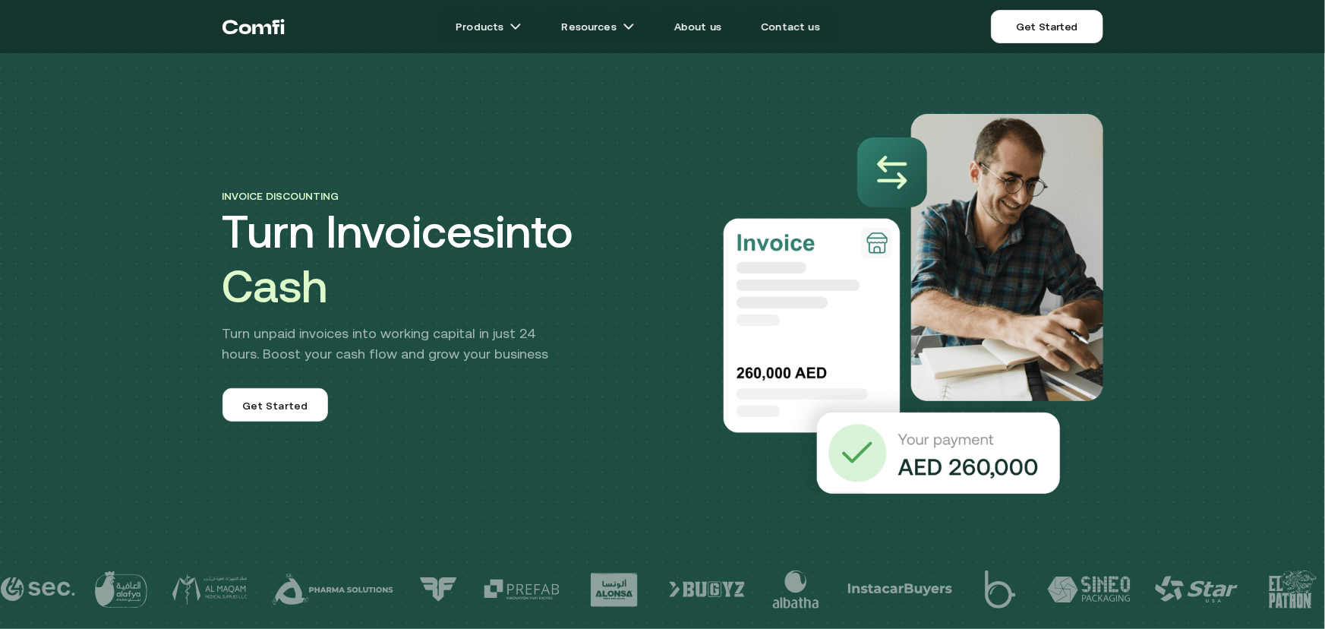
click at [689, 368] on div "Invoice discounting Turn Invoices into Cash Turn unpaid invoices into working c…" at bounding box center [662, 273] width 911 height 440
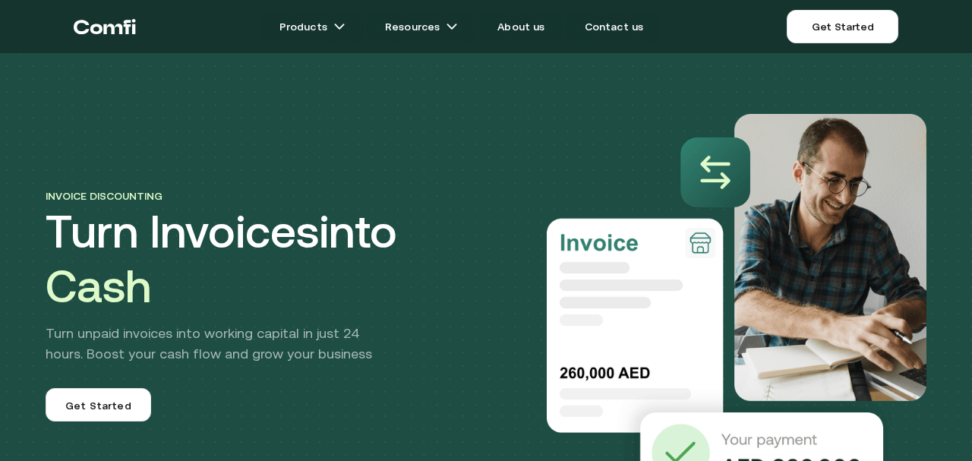
click at [507, 109] on div "Invoice discounting Turn Invoices into Cash Turn unpaid invoices into working c…" at bounding box center [485, 273] width 911 height 440
drag, startPoint x: 457, startPoint y: 134, endPoint x: 320, endPoint y: 246, distance: 176.9
click at [395, 206] on div "Invoice discounting Turn Invoices into Cash Turn unpaid invoices into working c…" at bounding box center [485, 273] width 911 height 440
click at [452, 216] on h1 "Turn Invoices into Cash" at bounding box center [266, 258] width 440 height 109
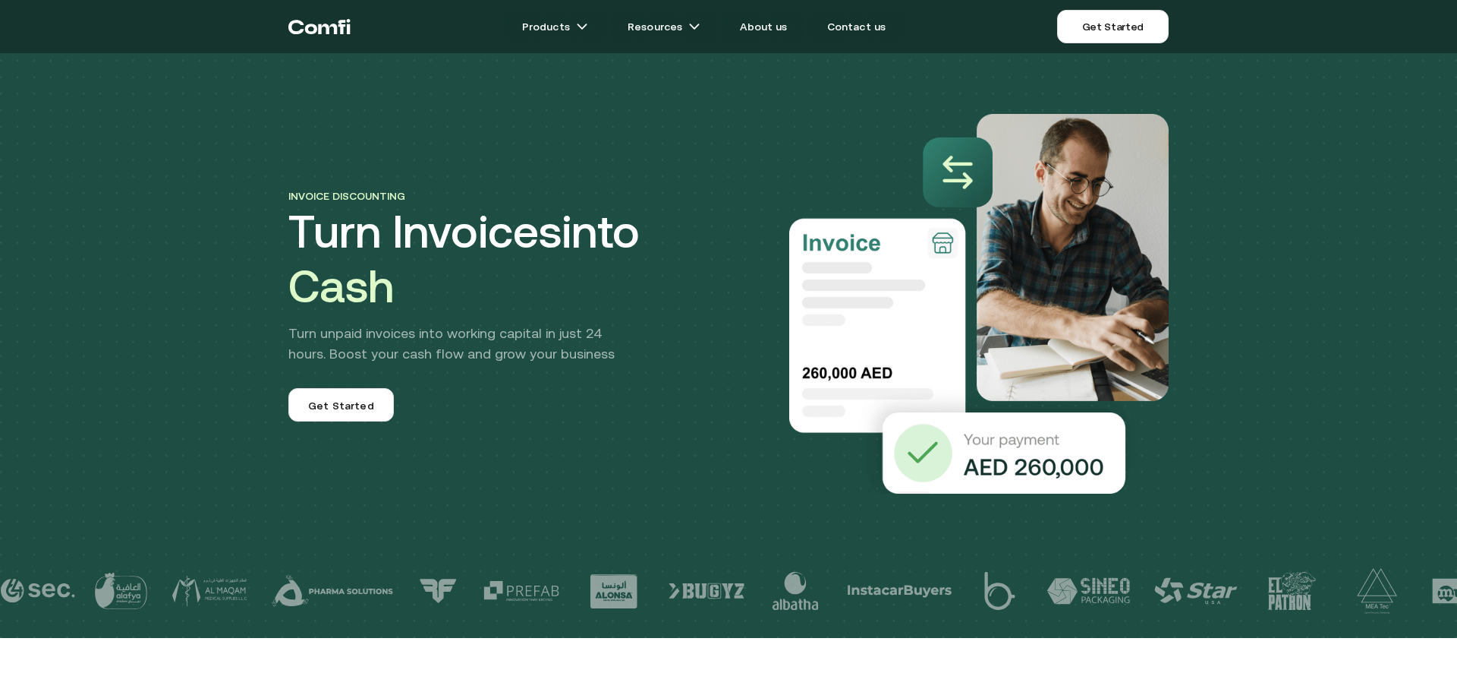
click at [764, 375] on div "Invoice discounting Turn Invoices into Cash Turn unpaid invoices into working c…" at bounding box center [728, 273] width 911 height 440
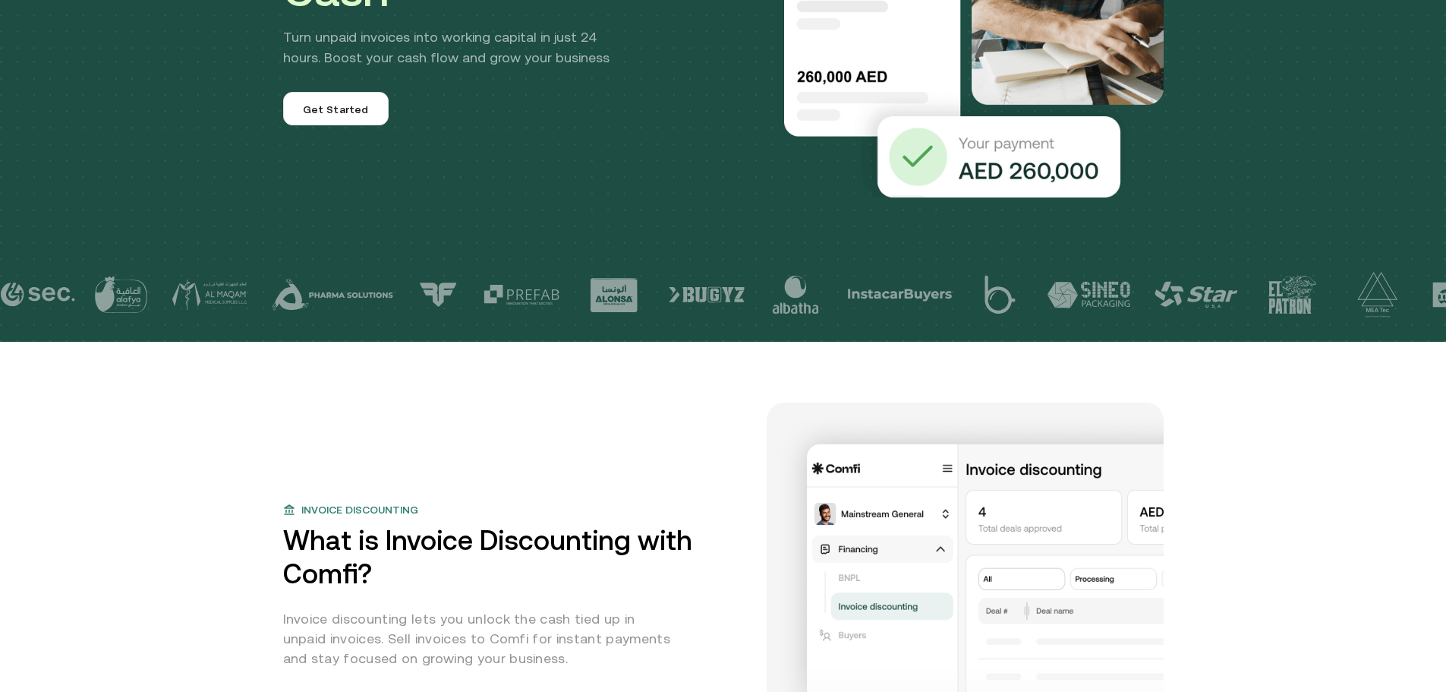
scroll to position [304, 0]
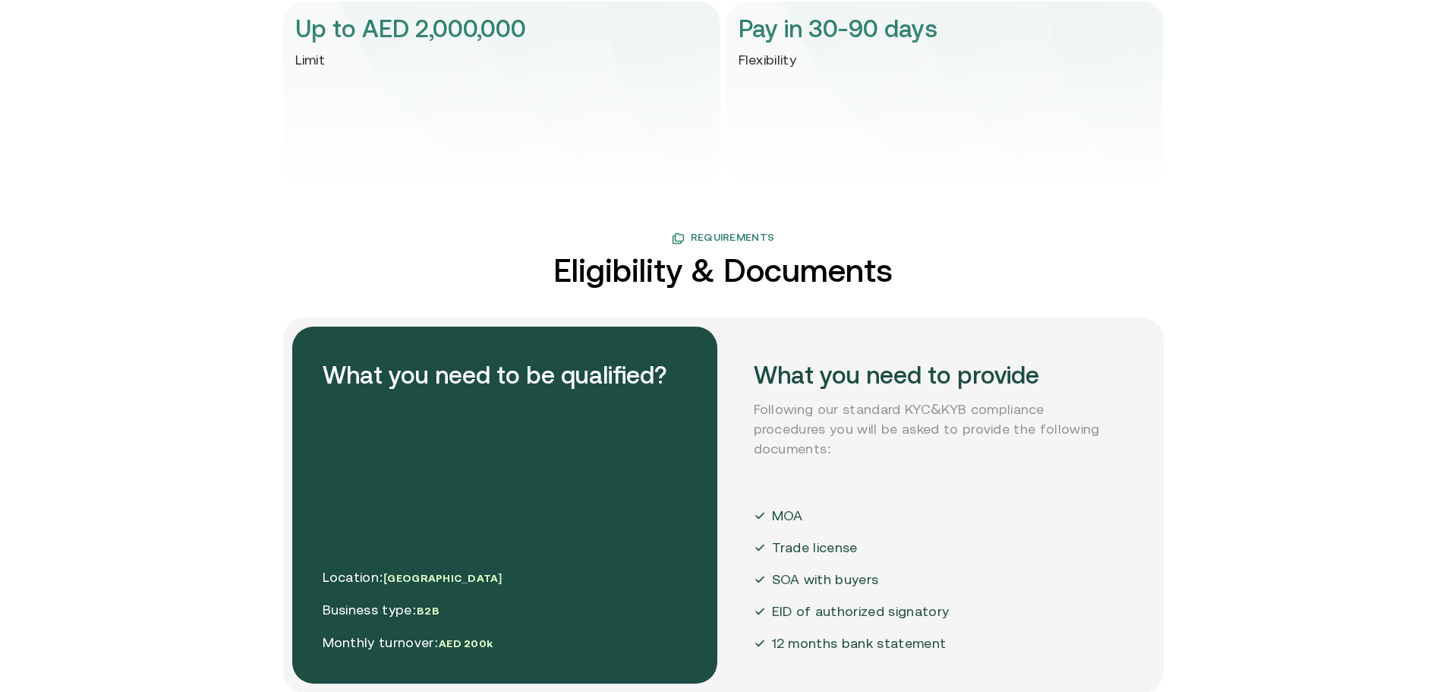
drag, startPoint x: 102, startPoint y: 95, endPoint x: 197, endPoint y: 127, distance: 100.1
